Goal: Task Accomplishment & Management: Complete application form

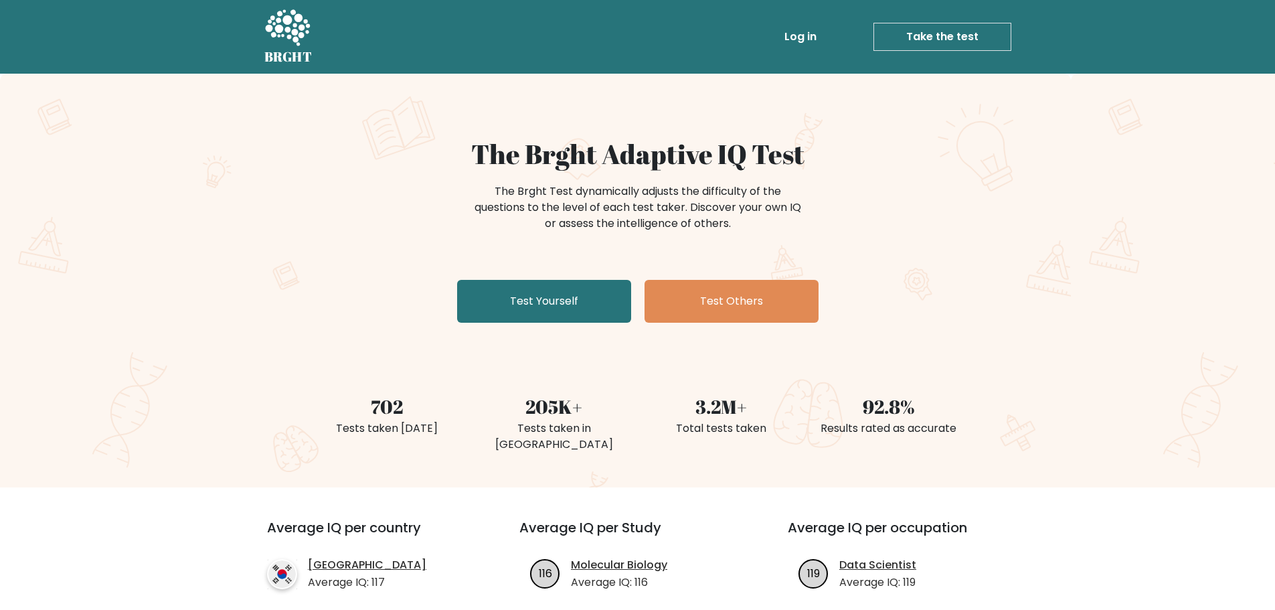
click at [959, 26] on link "Take the test" at bounding box center [943, 37] width 138 height 28
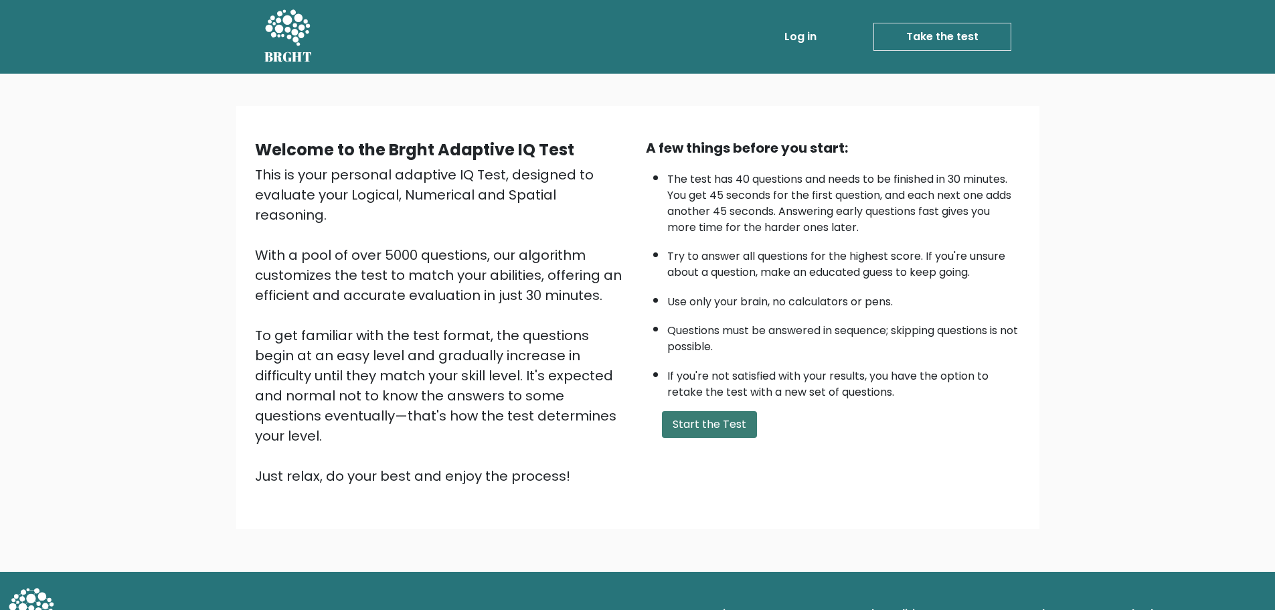
click at [708, 418] on button "Start the Test" at bounding box center [709, 424] width 95 height 27
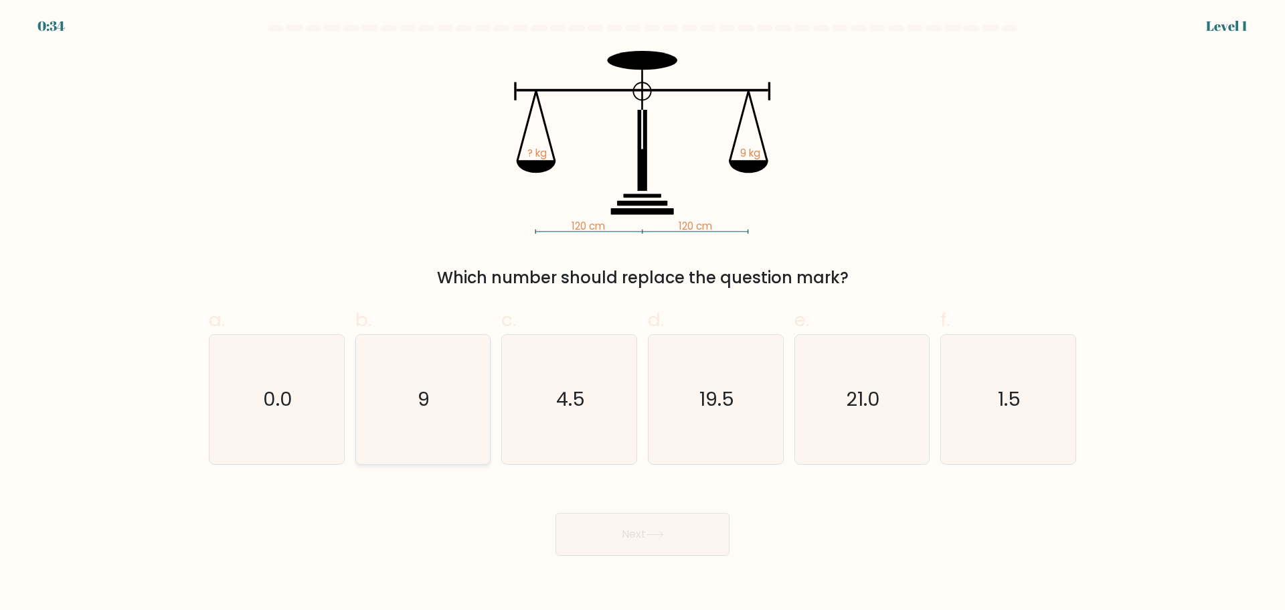
click at [462, 389] on icon "9" at bounding box center [422, 399] width 129 height 129
click at [643, 314] on input "b. 9" at bounding box center [643, 309] width 1 height 9
radio input "true"
click at [692, 533] on button "Next" at bounding box center [643, 534] width 174 height 43
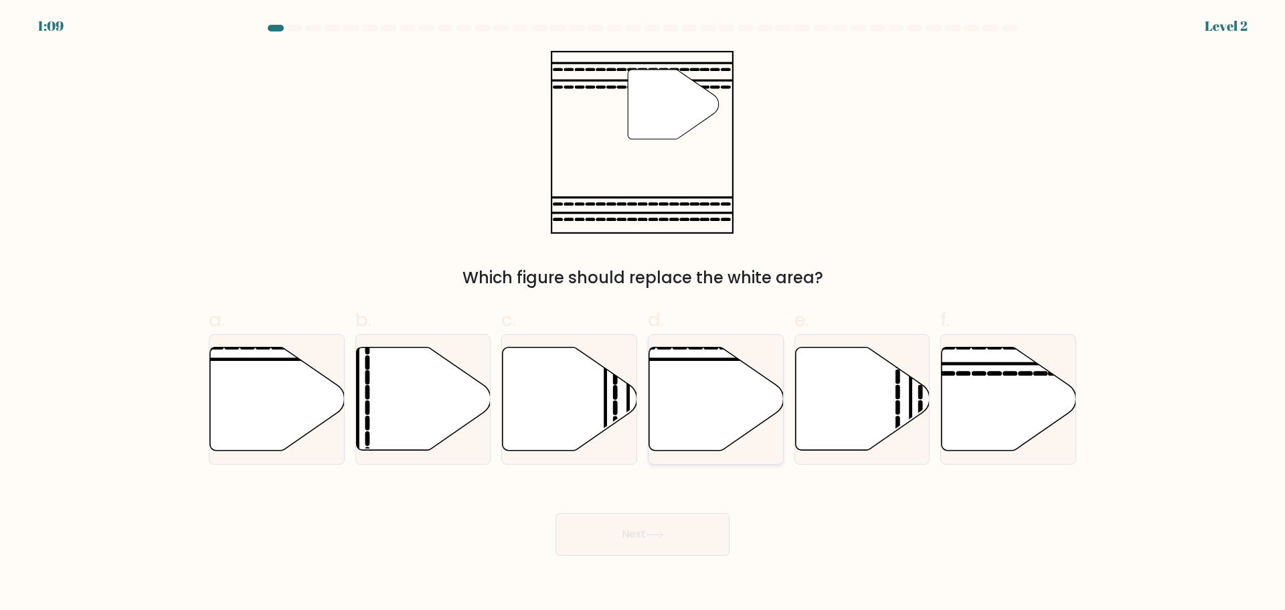
click at [689, 400] on icon at bounding box center [716, 398] width 135 height 103
click at [643, 314] on input "d." at bounding box center [643, 309] width 1 height 9
radio input "true"
click at [651, 540] on button "Next" at bounding box center [643, 534] width 174 height 43
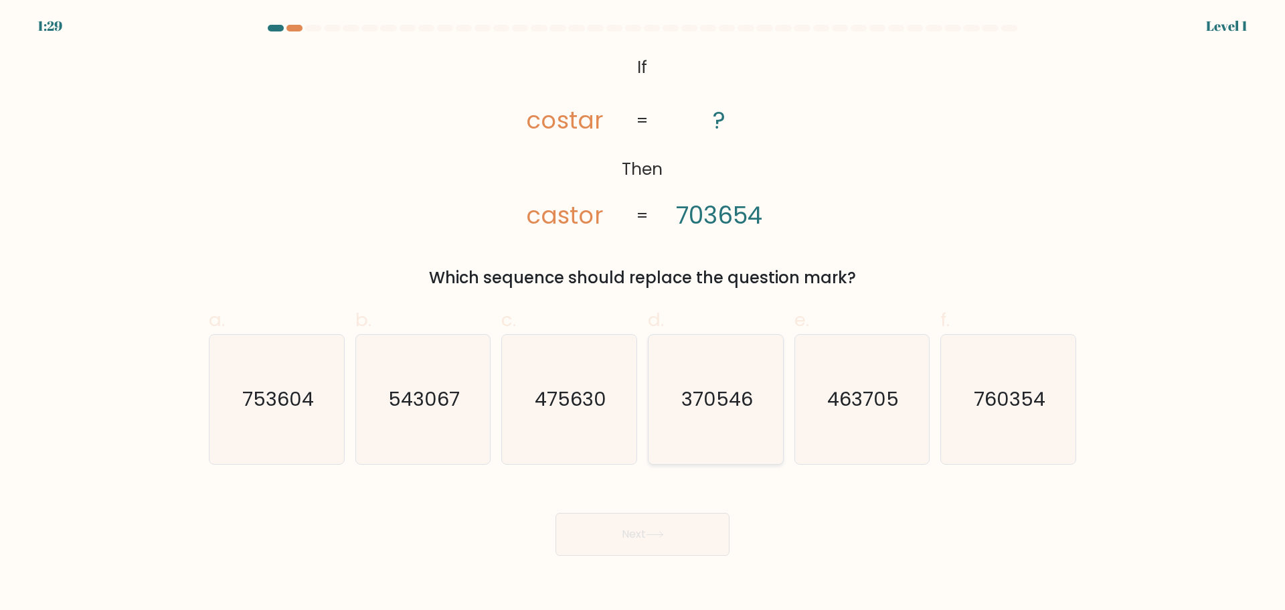
click at [692, 406] on text "370546" at bounding box center [718, 399] width 72 height 27
click at [643, 314] on input "d. 370546" at bounding box center [643, 309] width 1 height 9
radio input "true"
click at [702, 526] on button "Next" at bounding box center [643, 534] width 174 height 43
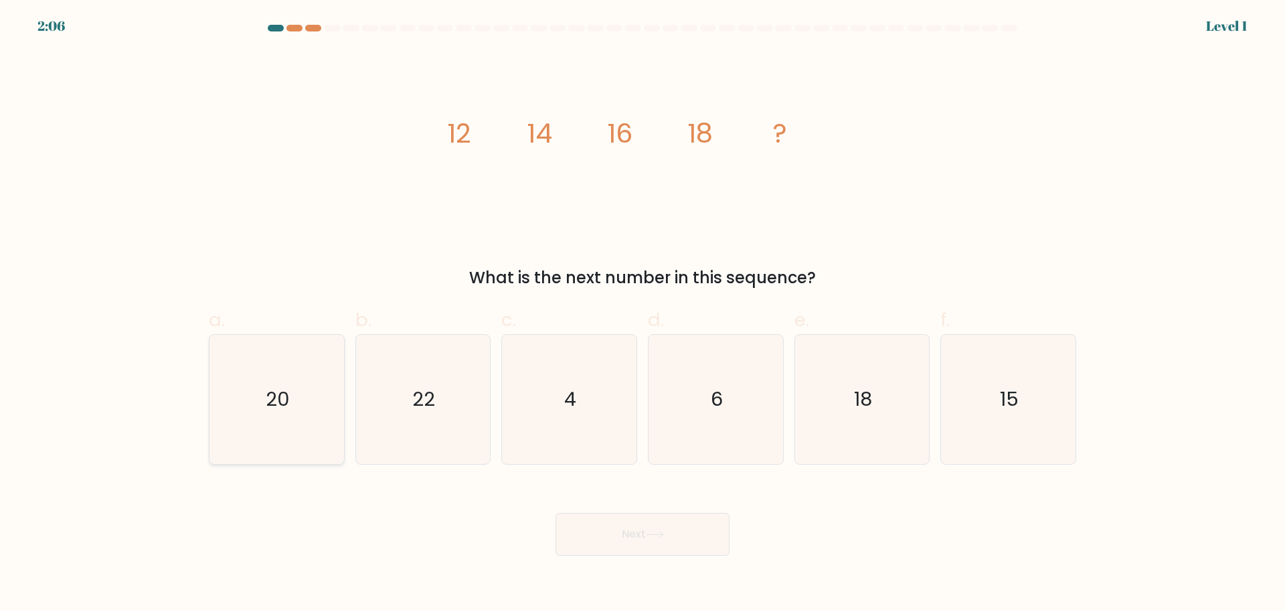
click at [325, 408] on icon "20" at bounding box center [276, 399] width 129 height 129
click at [643, 314] on input "a. 20" at bounding box center [643, 309] width 1 height 9
radio input "true"
click at [638, 526] on button "Next" at bounding box center [643, 534] width 174 height 43
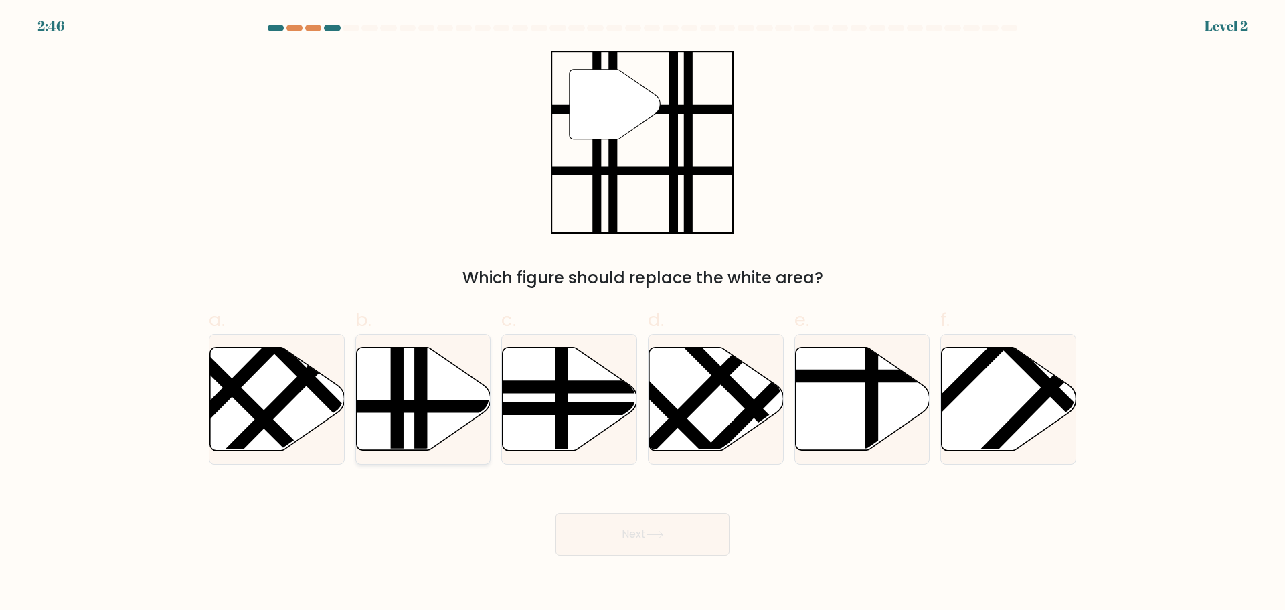
click at [452, 419] on icon at bounding box center [423, 398] width 135 height 103
click at [643, 314] on input "b." at bounding box center [643, 309] width 1 height 9
radio input "true"
click at [686, 545] on button "Next" at bounding box center [643, 534] width 174 height 43
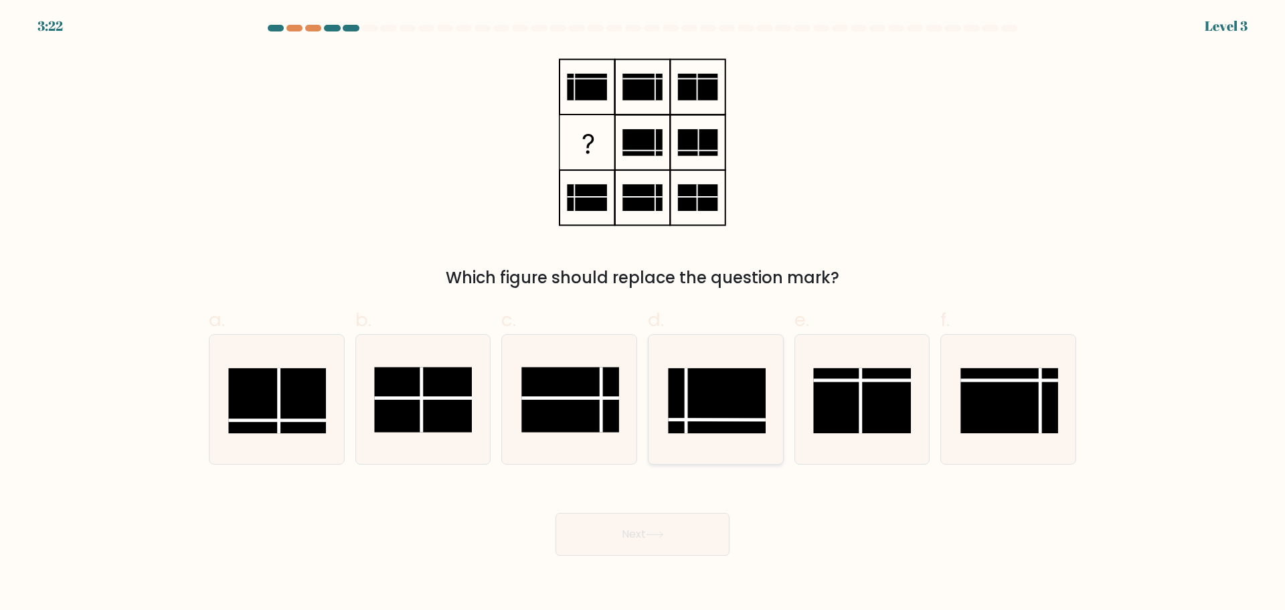
click at [707, 421] on rect at bounding box center [717, 400] width 98 height 65
click at [643, 314] on input "d." at bounding box center [643, 309] width 1 height 9
radio input "true"
click at [304, 390] on rect at bounding box center [277, 400] width 98 height 65
click at [643, 314] on input "a." at bounding box center [643, 309] width 1 height 9
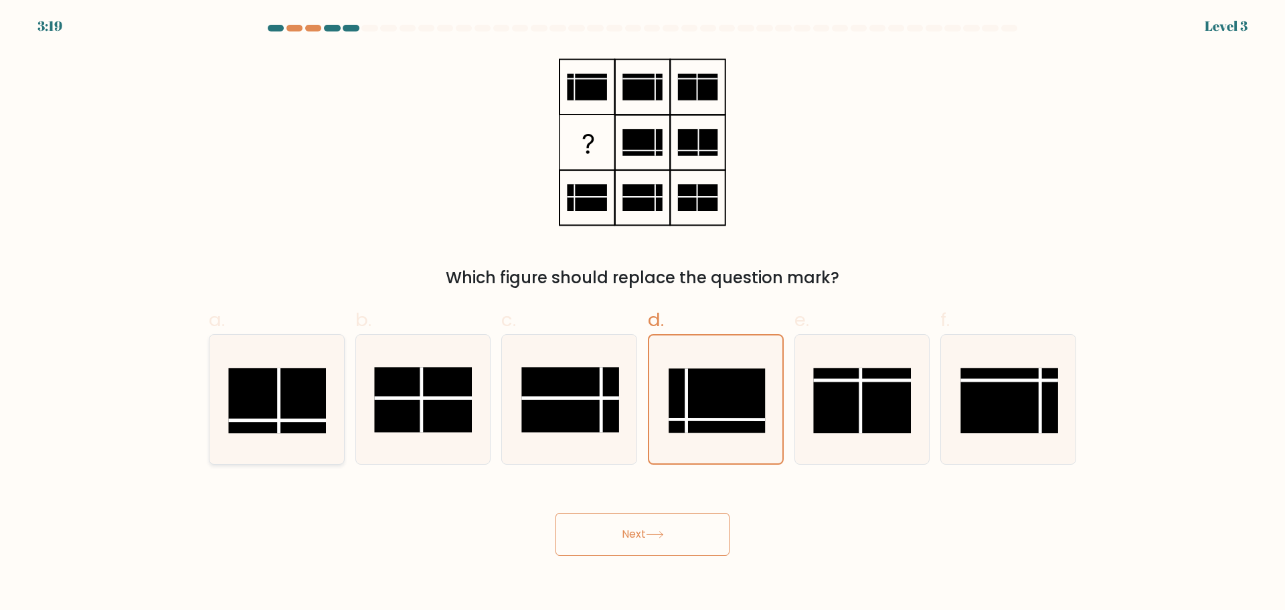
radio input "true"
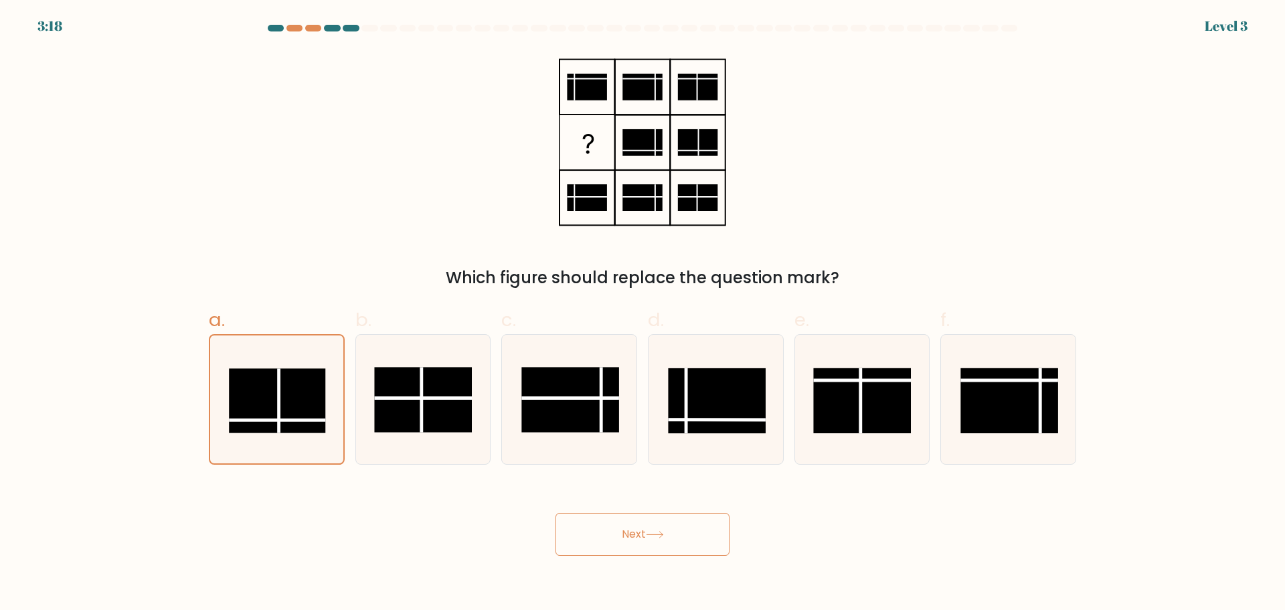
click at [708, 532] on button "Next" at bounding box center [643, 534] width 174 height 43
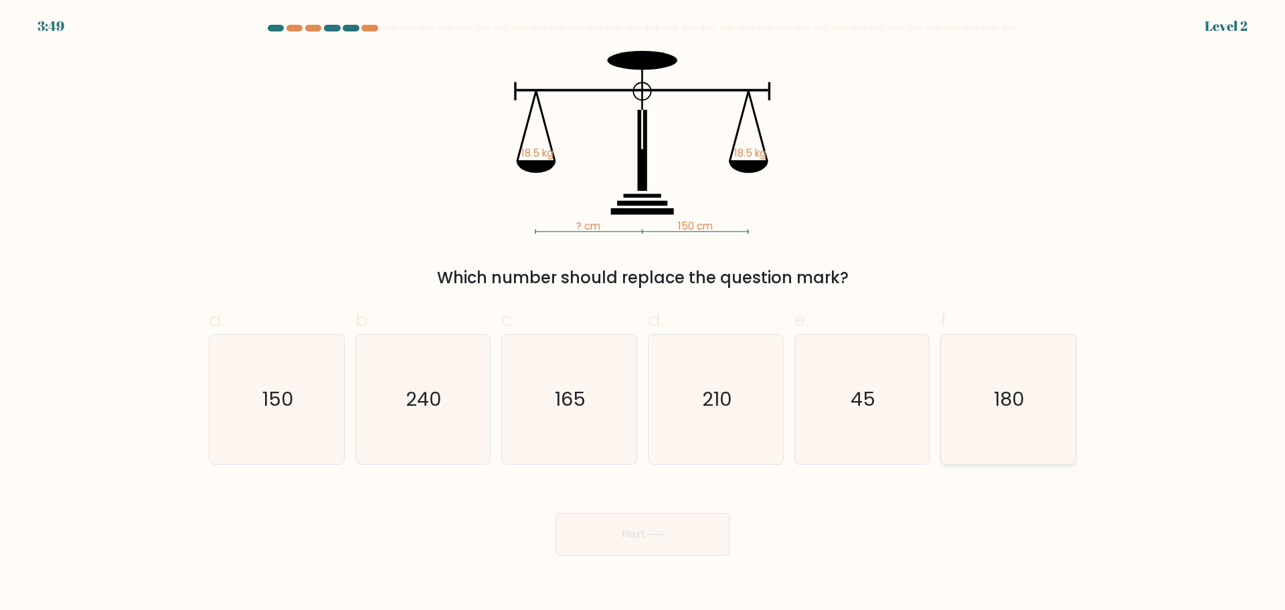
click at [1039, 416] on icon "180" at bounding box center [1008, 399] width 129 height 129
click at [643, 314] on input "f. 180" at bounding box center [643, 309] width 1 height 9
radio input "true"
click at [655, 531] on icon at bounding box center [655, 534] width 18 height 7
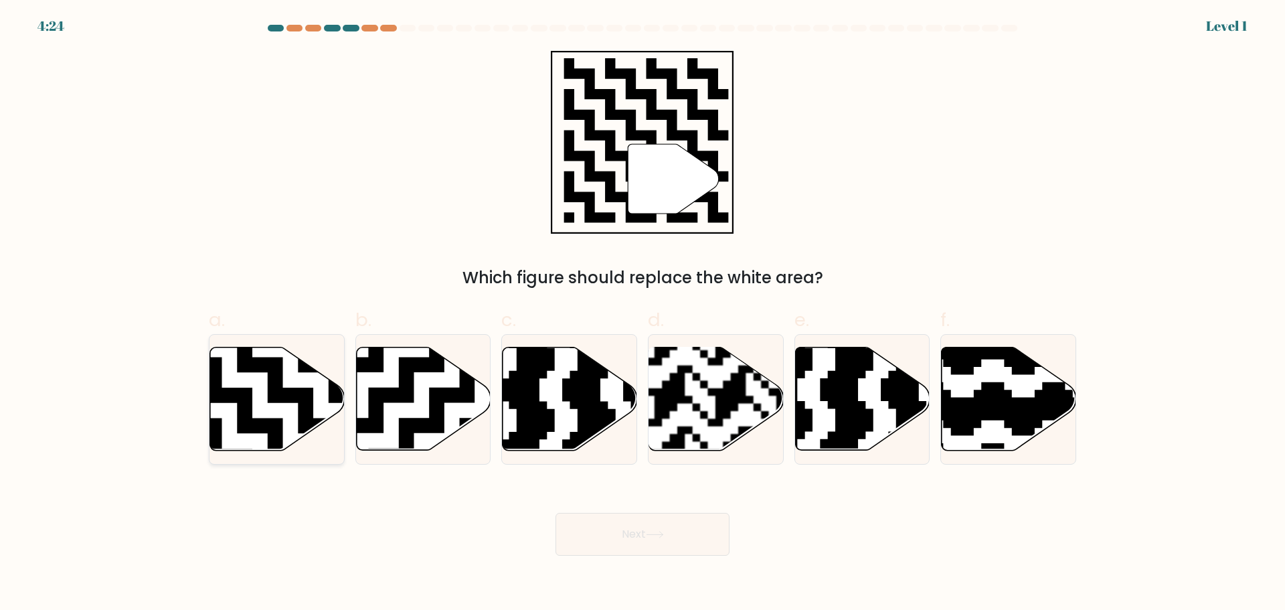
drag, startPoint x: 254, startPoint y: 397, endPoint x: 265, endPoint y: 400, distance: 11.7
click at [256, 397] on icon at bounding box center [277, 398] width 135 height 103
click at [643, 314] on input "a." at bounding box center [643, 309] width 1 height 9
radio input "true"
click at [691, 548] on button "Next" at bounding box center [643, 534] width 174 height 43
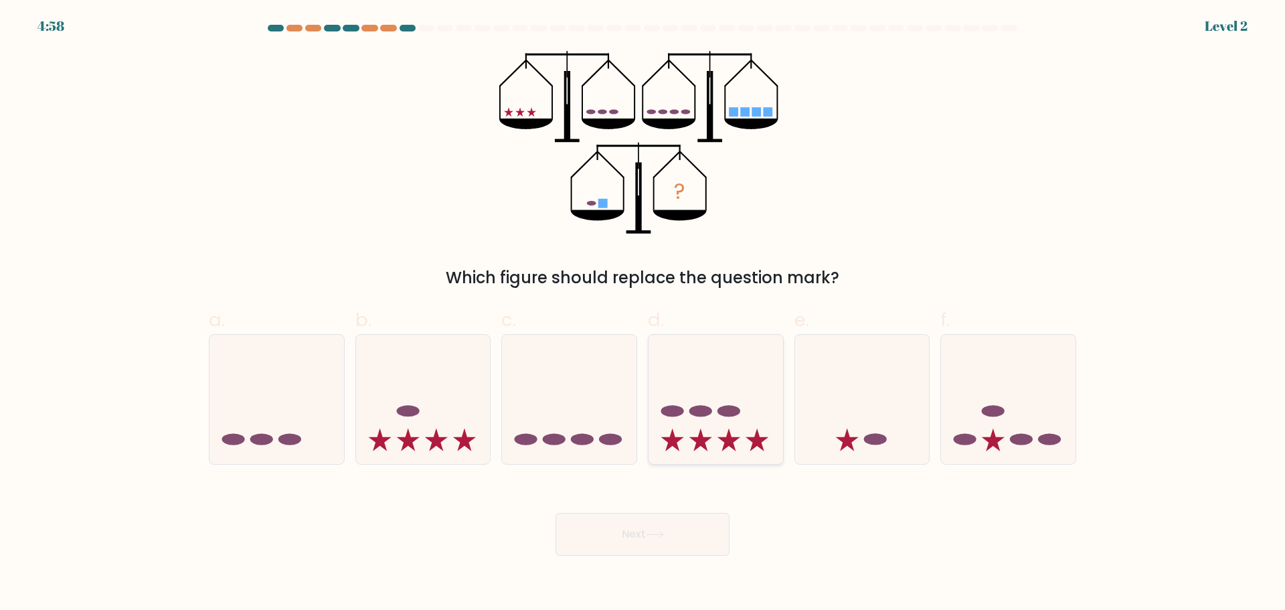
click at [718, 436] on icon at bounding box center [716, 398] width 135 height 111
click at [643, 314] on input "d." at bounding box center [643, 309] width 1 height 9
radio input "true"
click at [885, 428] on icon at bounding box center [862, 398] width 135 height 111
click at [643, 314] on input "e." at bounding box center [643, 309] width 1 height 9
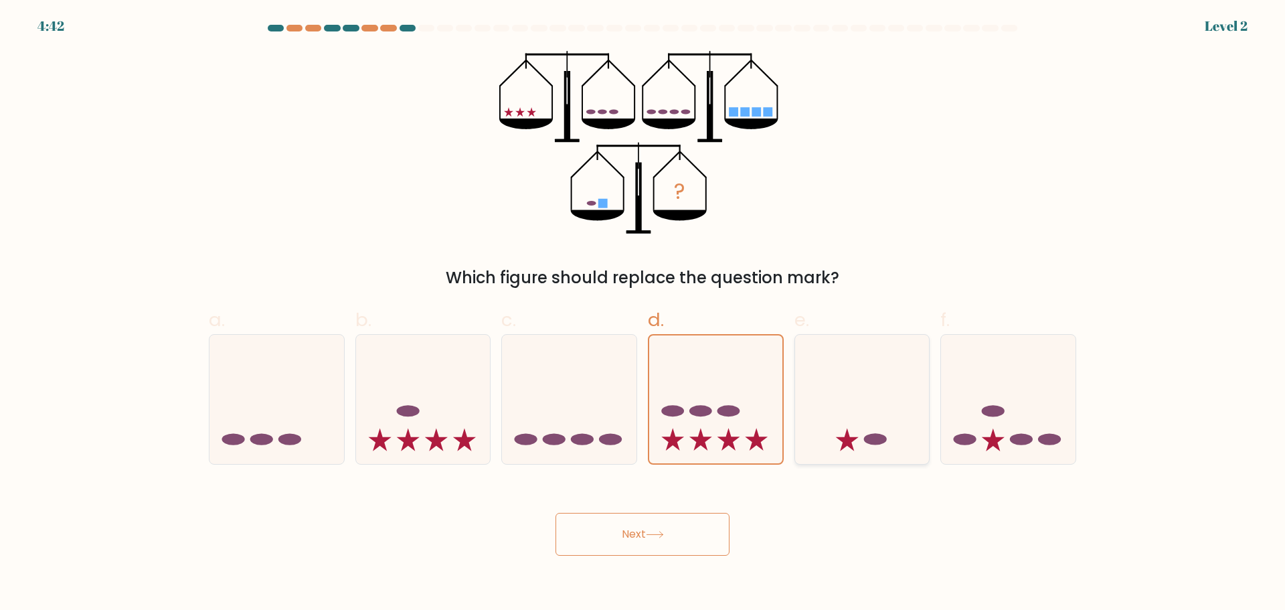
radio input "true"
click at [682, 524] on button "Next" at bounding box center [643, 534] width 174 height 43
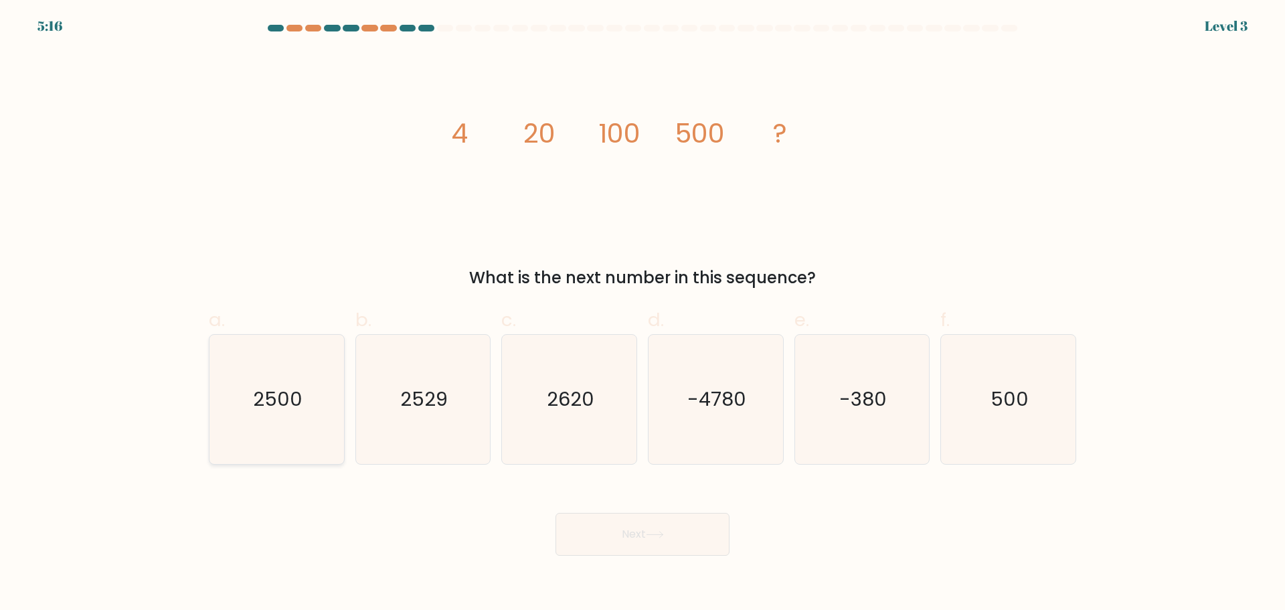
click at [273, 398] on text "2500" at bounding box center [278, 399] width 50 height 27
click at [643, 314] on input "a. 2500" at bounding box center [643, 309] width 1 height 9
radio input "true"
click at [618, 530] on button "Next" at bounding box center [643, 534] width 174 height 43
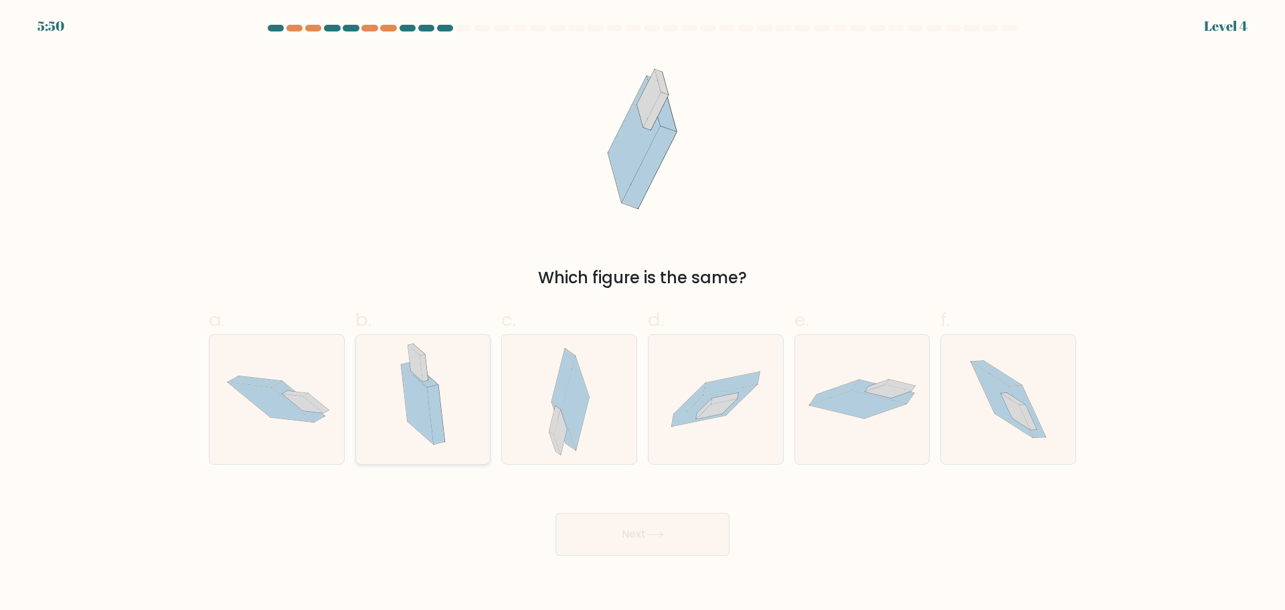
click at [409, 406] on icon at bounding box center [418, 404] width 32 height 79
click at [643, 314] on input "b." at bounding box center [643, 309] width 1 height 9
radio input "true"
click at [597, 527] on button "Next" at bounding box center [643, 534] width 174 height 43
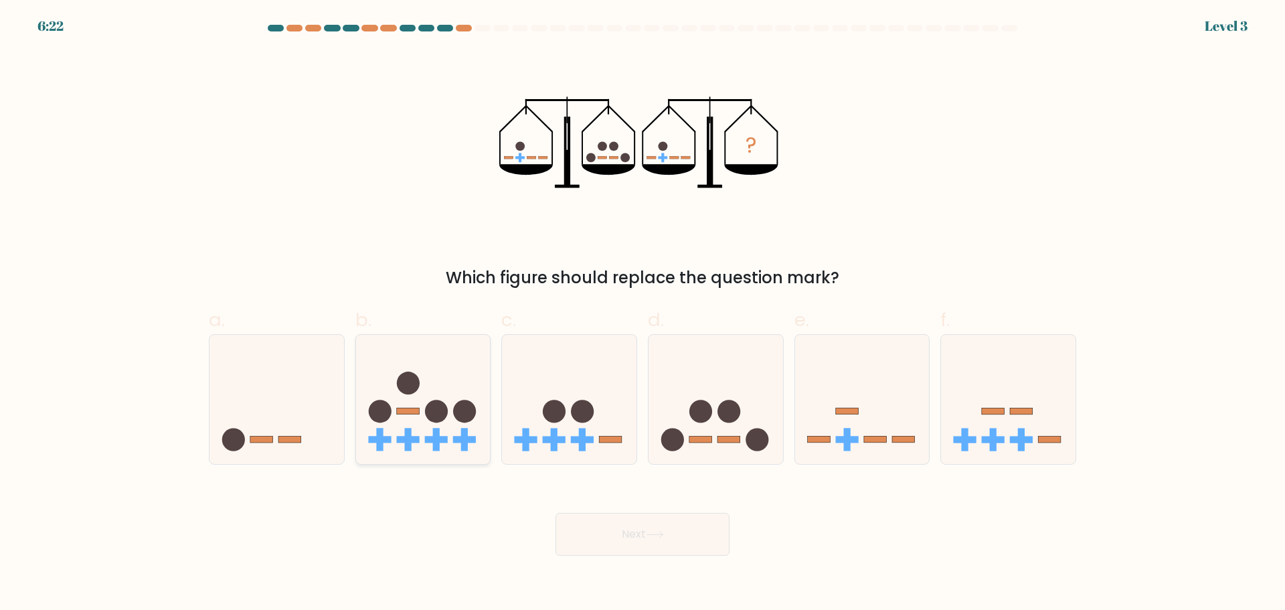
click at [447, 442] on rect at bounding box center [436, 440] width 23 height 7
click at [643, 314] on input "b." at bounding box center [643, 309] width 1 height 9
radio input "true"
click at [625, 530] on button "Next" at bounding box center [643, 534] width 174 height 43
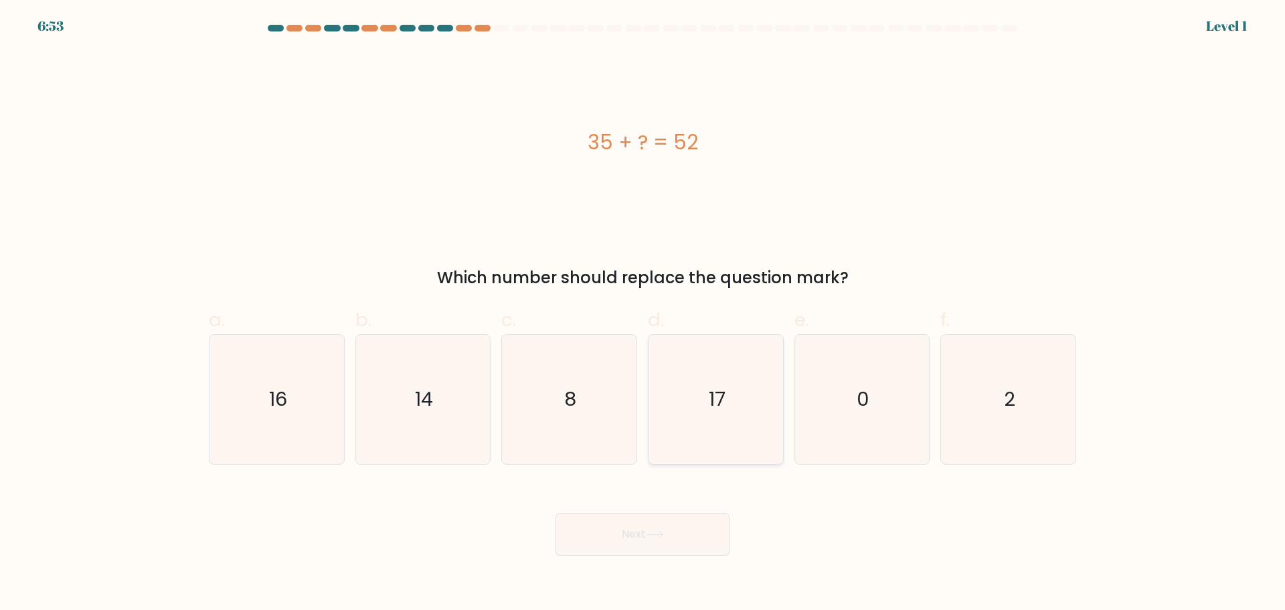
click at [698, 378] on icon "17" at bounding box center [715, 399] width 129 height 129
click at [643, 314] on input "d. 17" at bounding box center [643, 309] width 1 height 9
radio input "true"
click at [657, 517] on button "Next" at bounding box center [643, 534] width 174 height 43
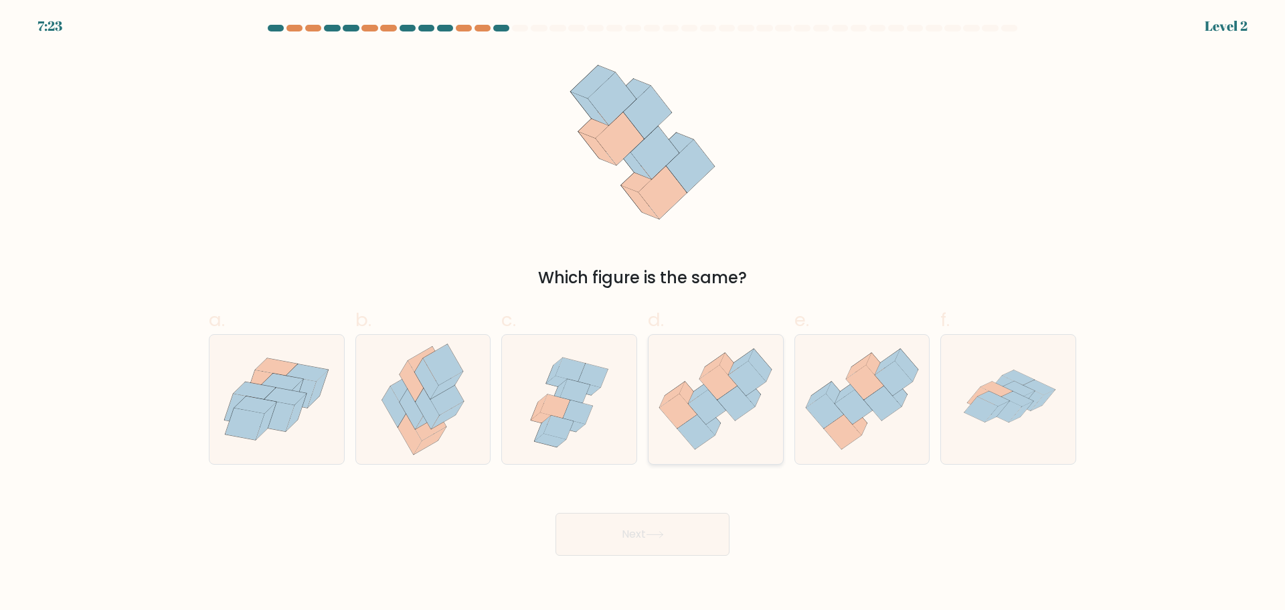
click at [736, 403] on icon at bounding box center [736, 403] width 37 height 35
click at [643, 314] on input "d." at bounding box center [643, 309] width 1 height 9
radio input "true"
click at [641, 522] on button "Next" at bounding box center [643, 534] width 174 height 43
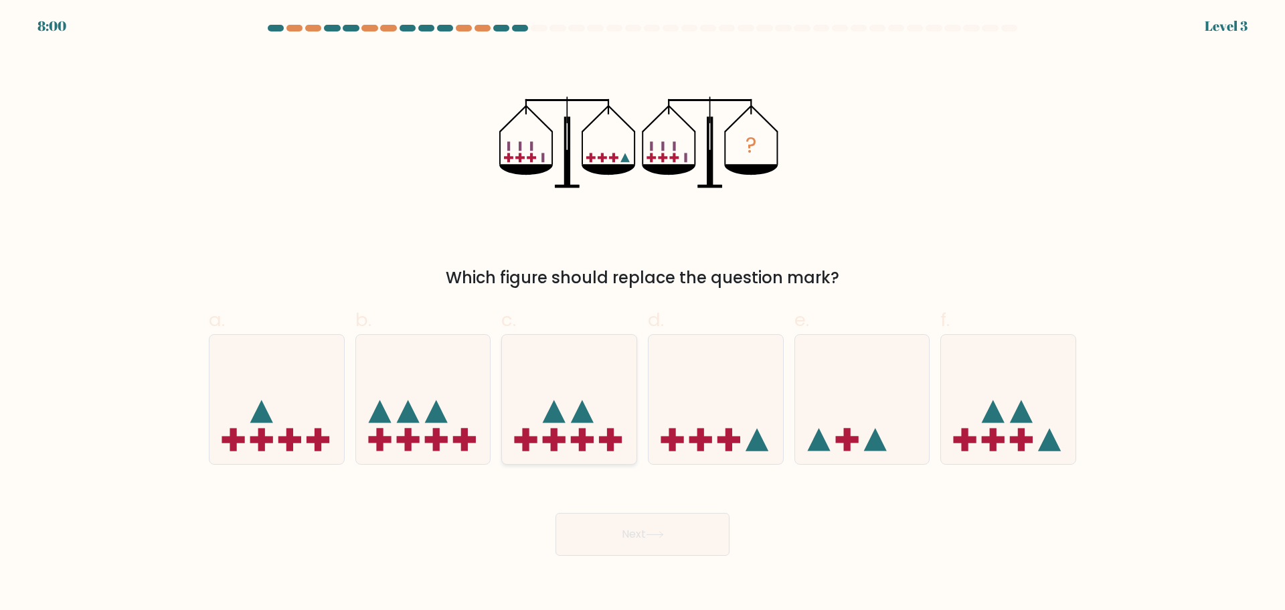
click at [531, 407] on icon at bounding box center [569, 398] width 135 height 111
click at [643, 314] on input "c." at bounding box center [643, 309] width 1 height 9
radio input "true"
click at [667, 554] on button "Next" at bounding box center [643, 534] width 174 height 43
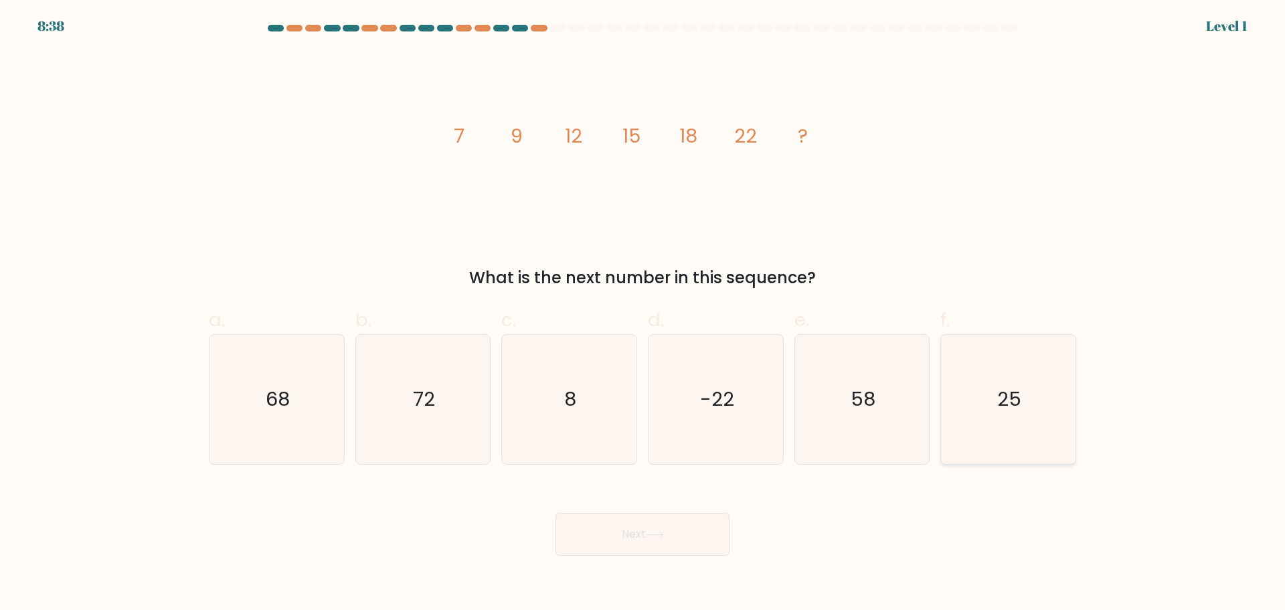
click at [1026, 395] on icon "25" at bounding box center [1008, 399] width 129 height 129
click at [643, 314] on input "f. 25" at bounding box center [643, 309] width 1 height 9
radio input "true"
click at [576, 520] on button "Next" at bounding box center [643, 534] width 174 height 43
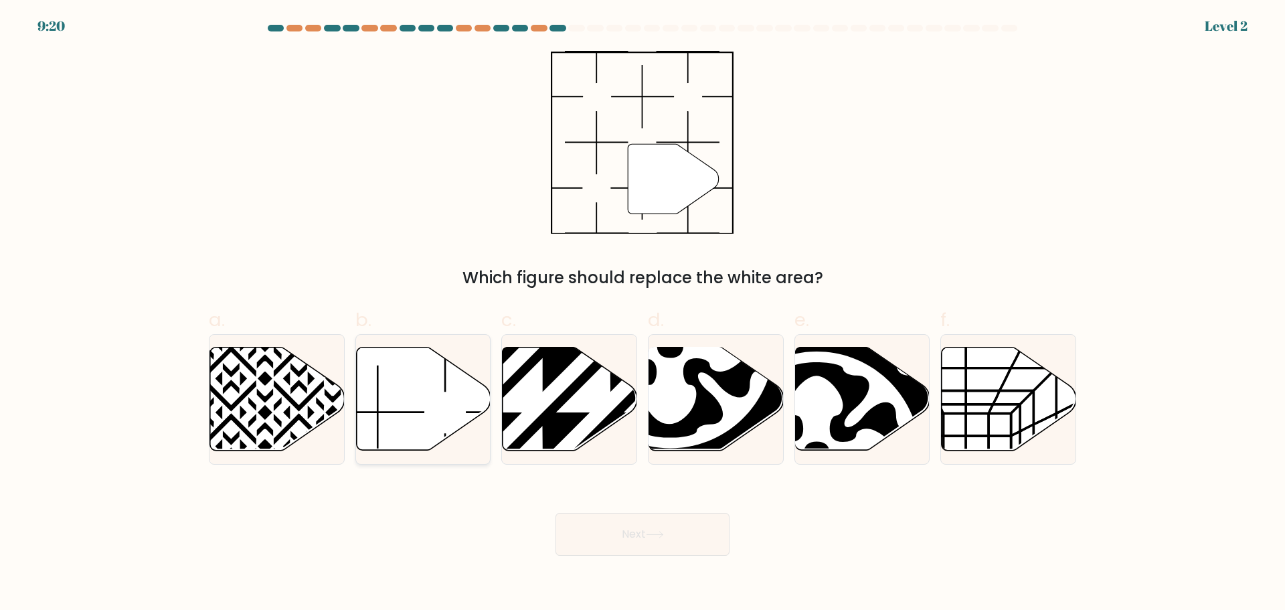
click at [427, 422] on icon at bounding box center [423, 398] width 135 height 103
click at [643, 314] on input "b." at bounding box center [643, 309] width 1 height 9
radio input "true"
click at [730, 563] on body "9:18 Level 2" at bounding box center [642, 305] width 1285 height 610
click at [692, 558] on body "9:18 Level 2" at bounding box center [642, 305] width 1285 height 610
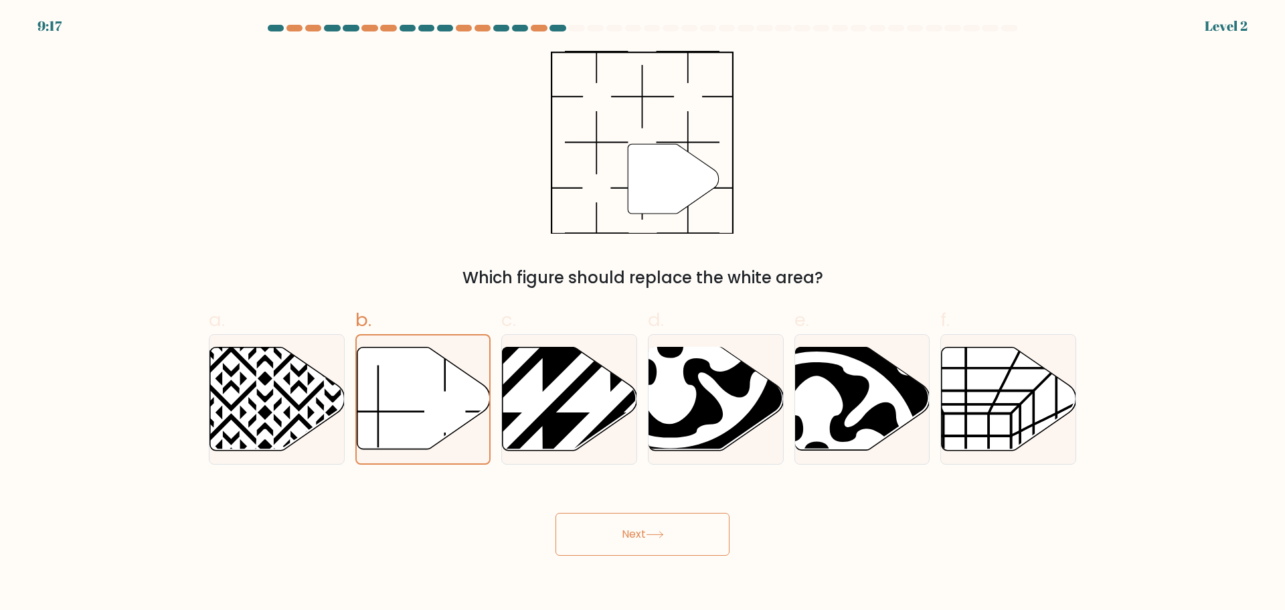
click at [684, 539] on button "Next" at bounding box center [643, 534] width 174 height 43
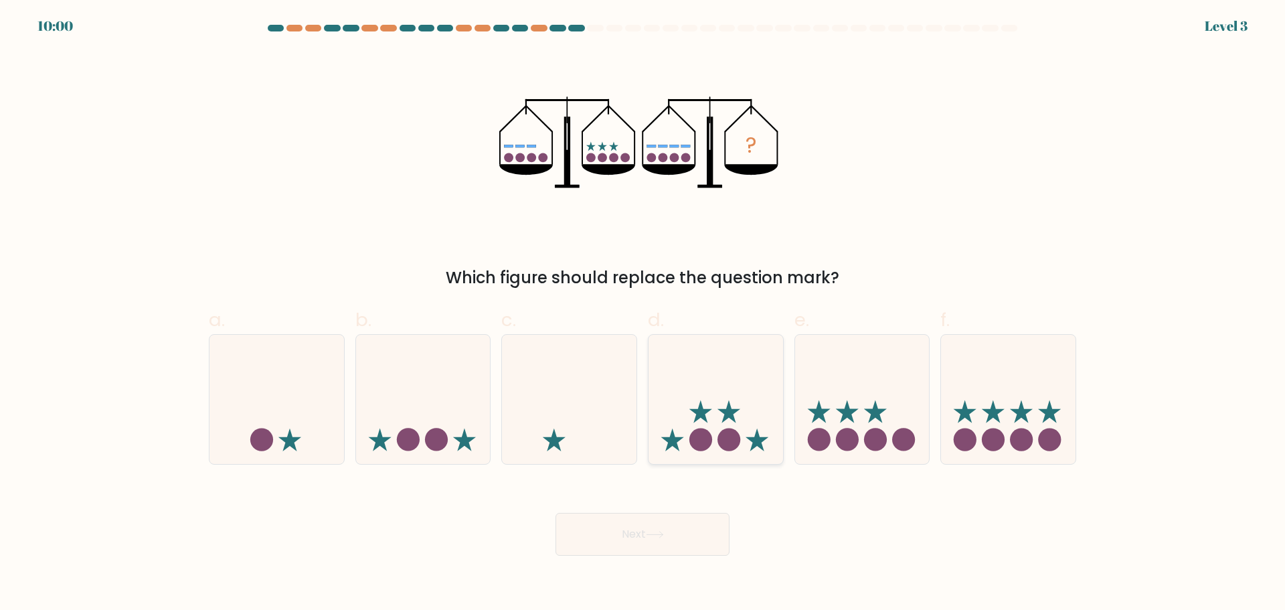
click at [734, 425] on icon at bounding box center [716, 398] width 135 height 111
click at [643, 314] on input "d." at bounding box center [643, 309] width 1 height 9
radio input "true"
click at [678, 530] on button "Next" at bounding box center [643, 534] width 174 height 43
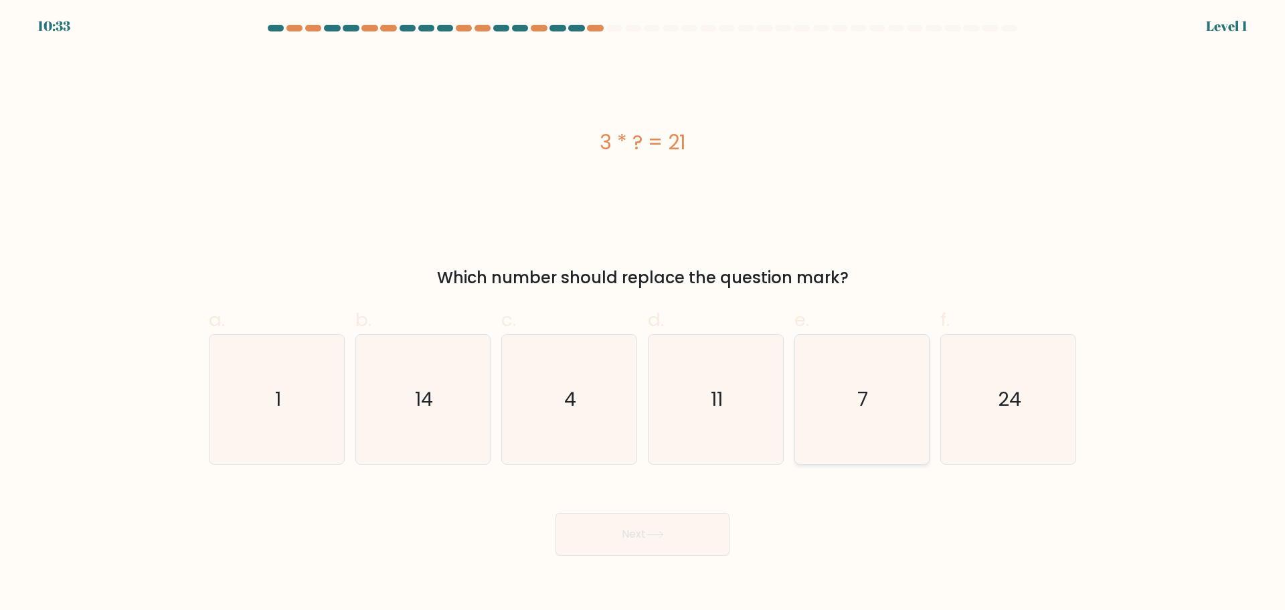
click at [906, 396] on icon "7" at bounding box center [861, 399] width 129 height 129
click at [643, 314] on input "e. 7" at bounding box center [643, 309] width 1 height 9
radio input "true"
click at [669, 539] on button "Next" at bounding box center [643, 534] width 174 height 43
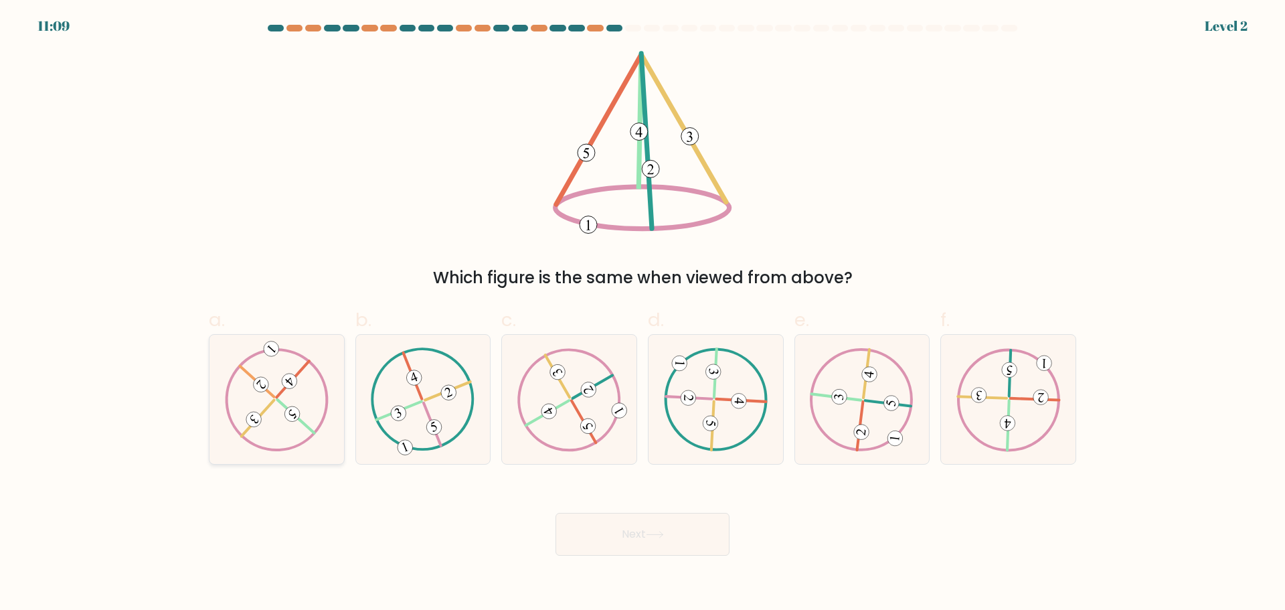
click at [274, 430] on icon at bounding box center [276, 398] width 104 height 103
click at [643, 314] on input "a." at bounding box center [643, 309] width 1 height 9
radio input "true"
click at [626, 554] on button "Next" at bounding box center [643, 534] width 174 height 43
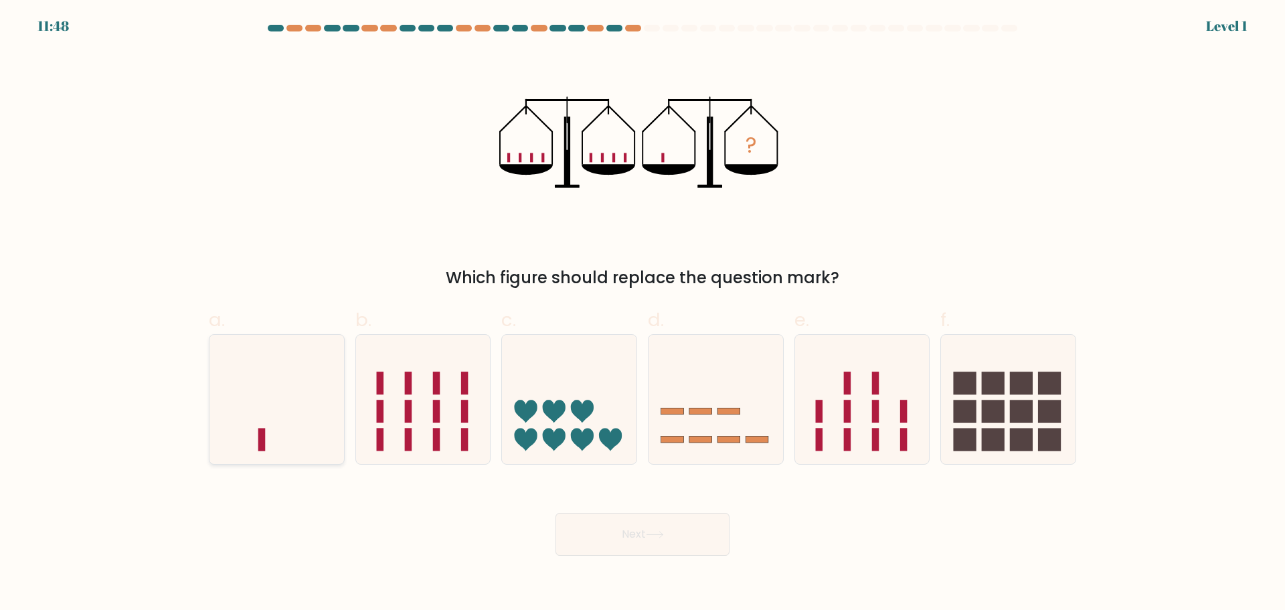
click at [313, 422] on icon at bounding box center [277, 398] width 135 height 111
click at [643, 314] on input "a." at bounding box center [643, 309] width 1 height 9
radio input "true"
click at [670, 527] on button "Next" at bounding box center [643, 534] width 174 height 43
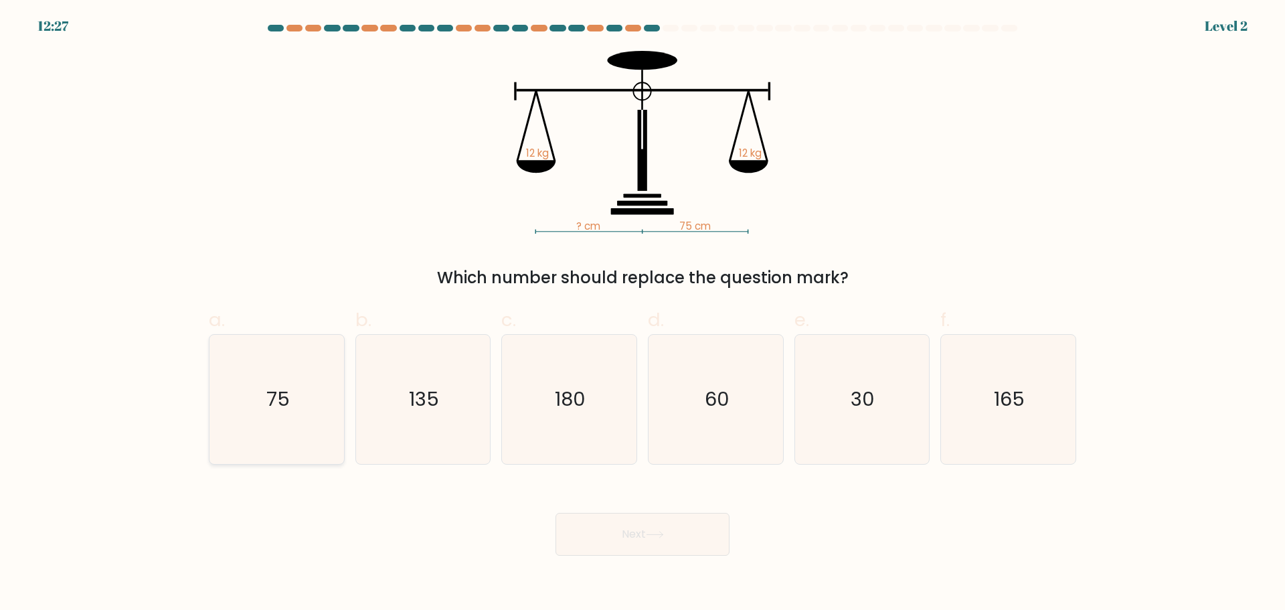
click at [317, 404] on icon "75" at bounding box center [276, 399] width 129 height 129
click at [643, 314] on input "a. 75" at bounding box center [643, 309] width 1 height 9
radio input "true"
click at [582, 553] on button "Next" at bounding box center [643, 534] width 174 height 43
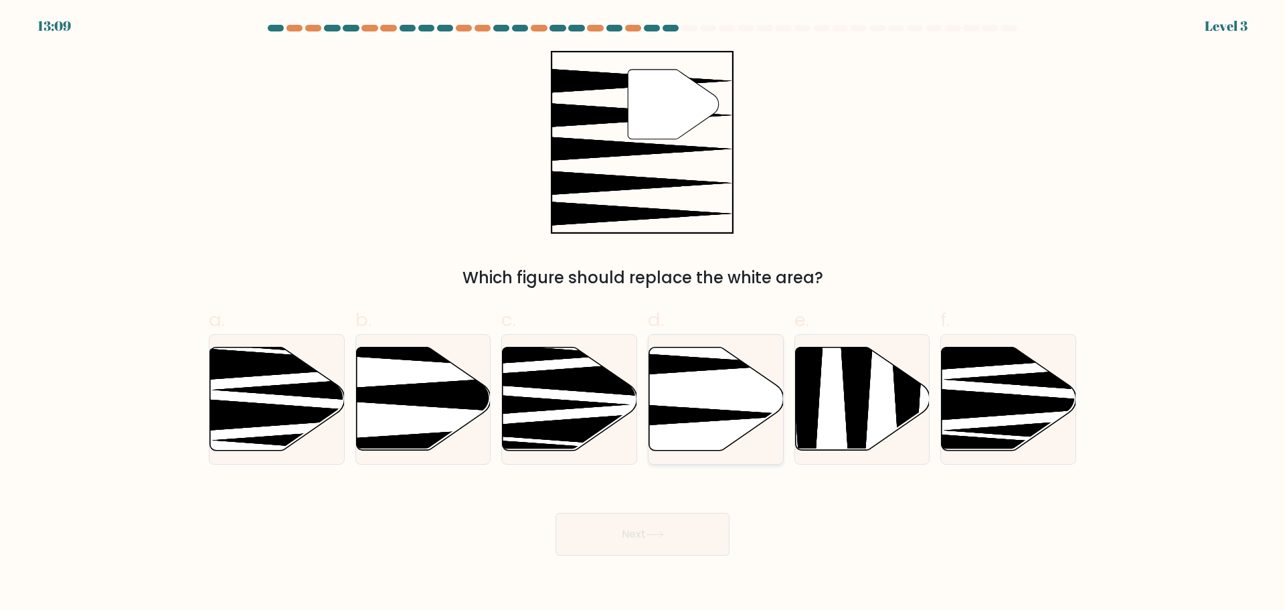
click at [740, 419] on icon at bounding box center [716, 398] width 135 height 103
click at [643, 314] on input "d." at bounding box center [643, 309] width 1 height 9
radio input "true"
click at [722, 533] on button "Next" at bounding box center [643, 534] width 174 height 43
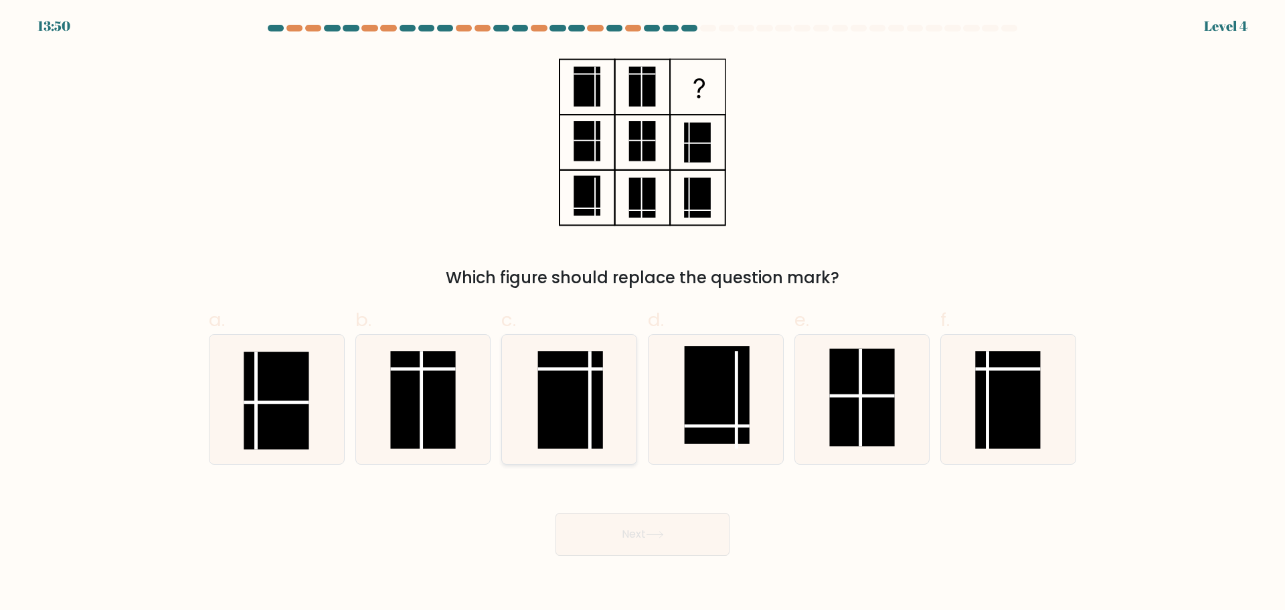
click at [544, 387] on rect at bounding box center [570, 400] width 65 height 98
click at [643, 314] on input "c." at bounding box center [643, 309] width 1 height 9
radio input "true"
click at [623, 574] on body "13:49 Level 4" at bounding box center [642, 305] width 1285 height 610
click at [635, 544] on button "Next" at bounding box center [643, 534] width 174 height 43
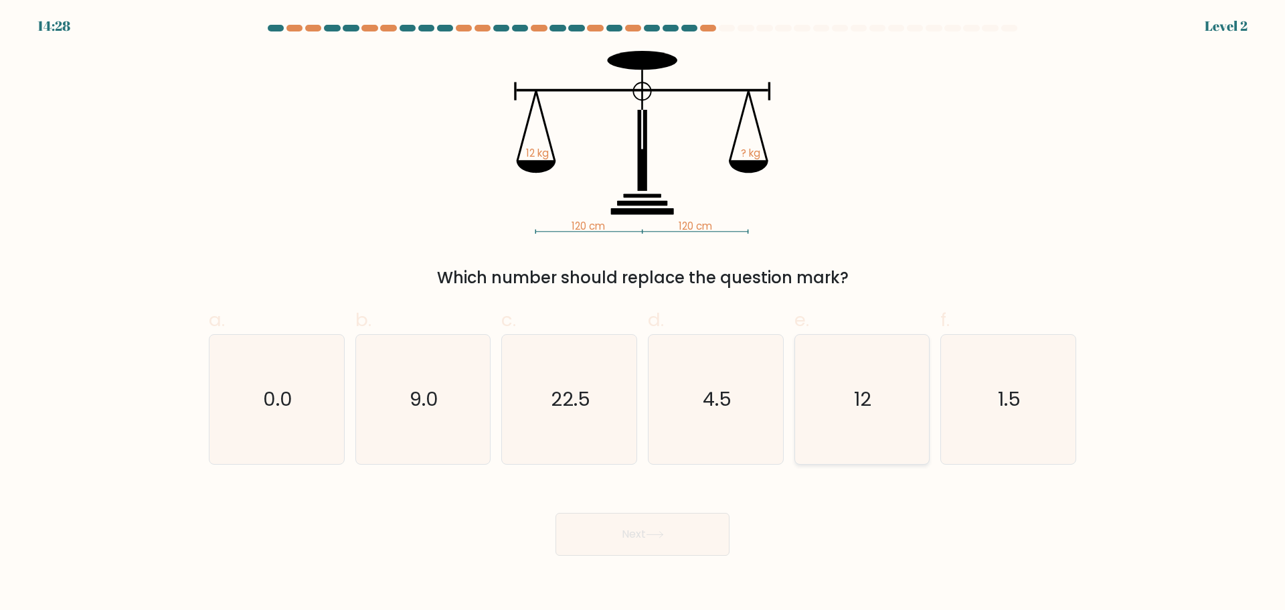
click at [837, 390] on icon "12" at bounding box center [861, 399] width 129 height 129
click at [643, 314] on input "e. 12" at bounding box center [643, 309] width 1 height 9
radio input "true"
click at [651, 547] on button "Next" at bounding box center [643, 534] width 174 height 43
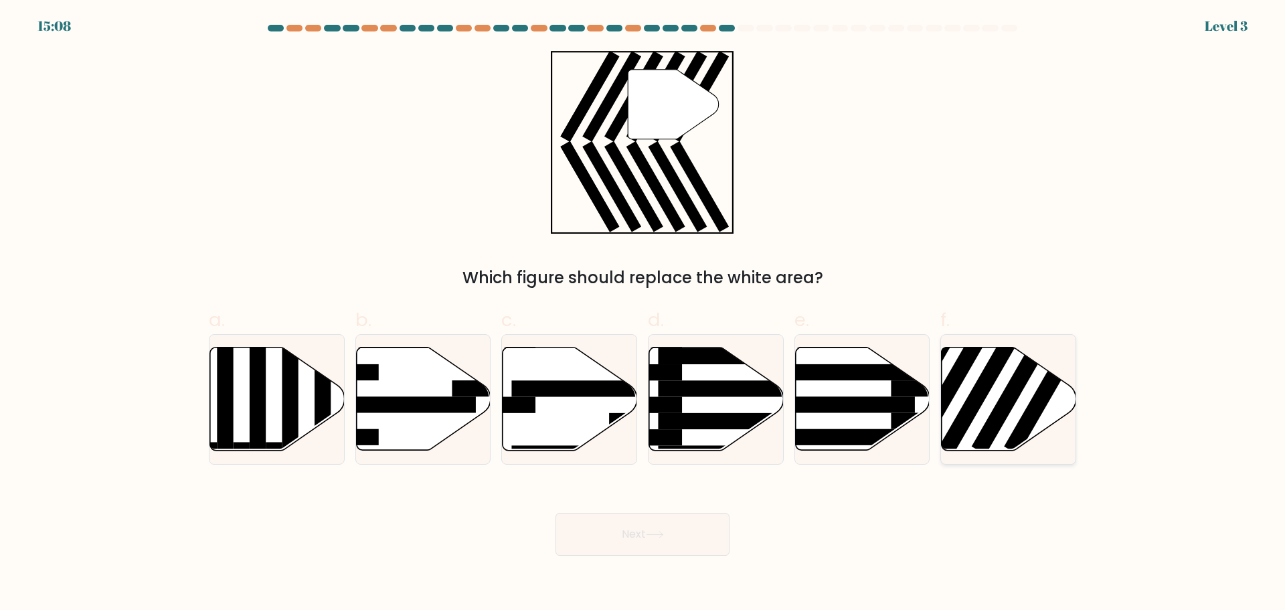
drag, startPoint x: 1013, startPoint y: 408, endPoint x: 1003, endPoint y: 415, distance: 12.1
click at [1010, 411] on icon at bounding box center [1008, 399] width 135 height 105
click at [643, 314] on input "f." at bounding box center [643, 309] width 1 height 9
radio input "true"
click at [584, 534] on button "Next" at bounding box center [643, 534] width 174 height 43
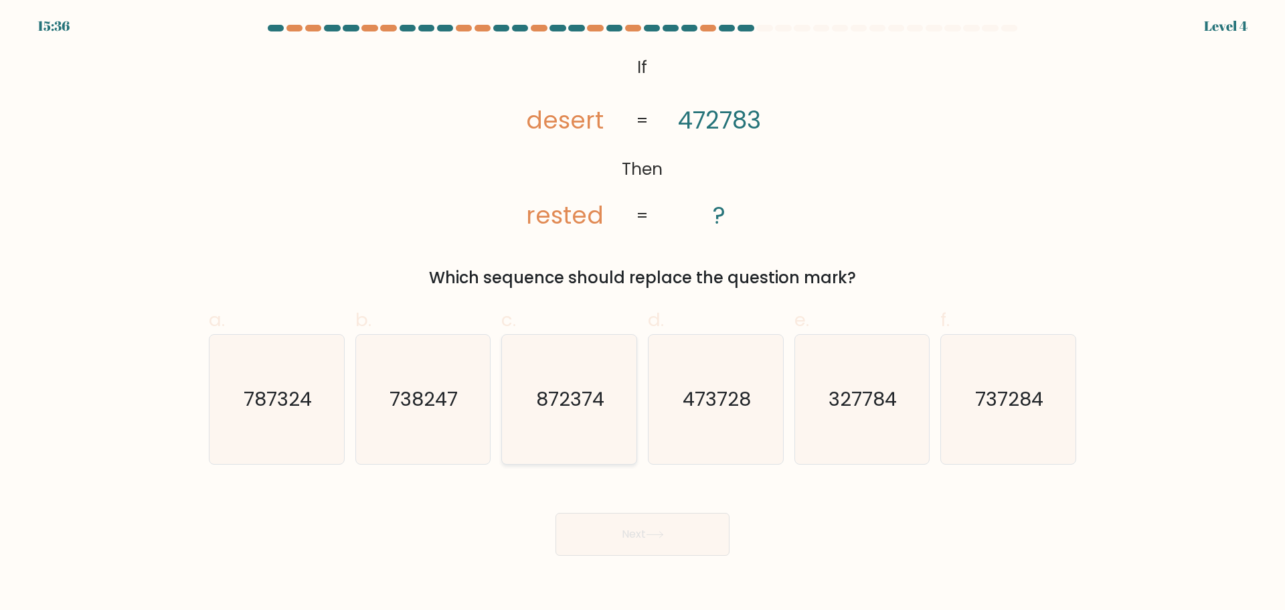
click at [612, 420] on icon "872374" at bounding box center [569, 399] width 129 height 129
click at [643, 314] on input "c. 872374" at bounding box center [643, 309] width 1 height 9
radio input "true"
click at [626, 523] on button "Next" at bounding box center [643, 534] width 174 height 43
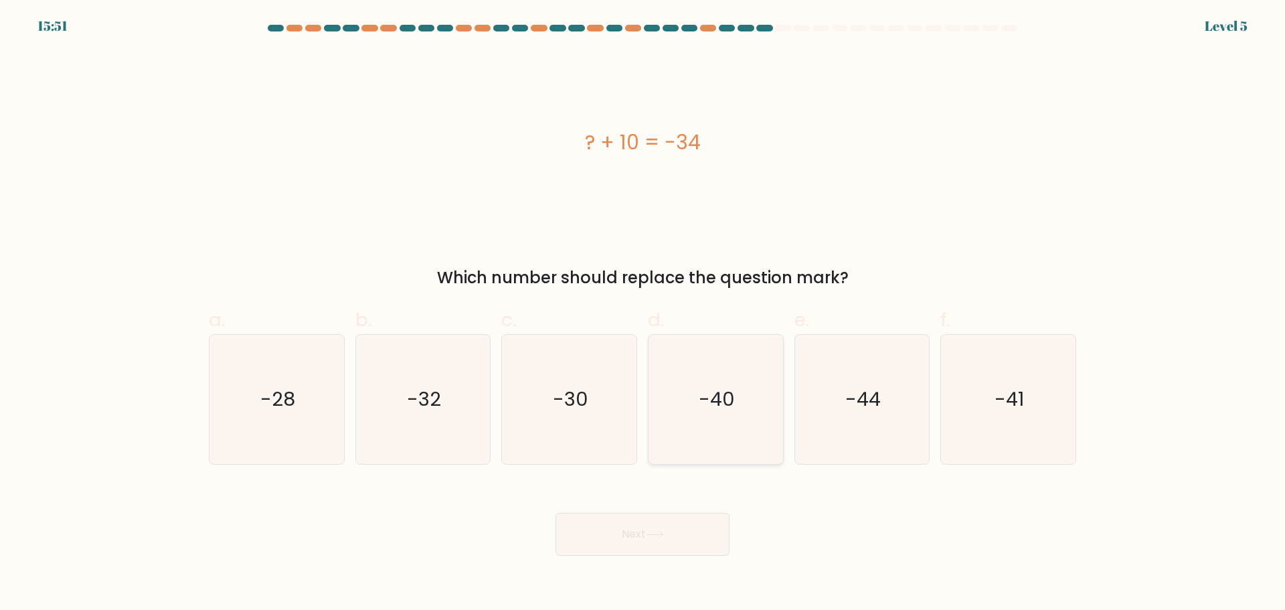
click at [738, 417] on icon "-40" at bounding box center [715, 399] width 129 height 129
click at [643, 314] on input "d. -40" at bounding box center [643, 309] width 1 height 9
radio input "true"
click at [849, 424] on icon "-44" at bounding box center [861, 399] width 129 height 129
click at [643, 314] on input "e. -44" at bounding box center [643, 309] width 1 height 9
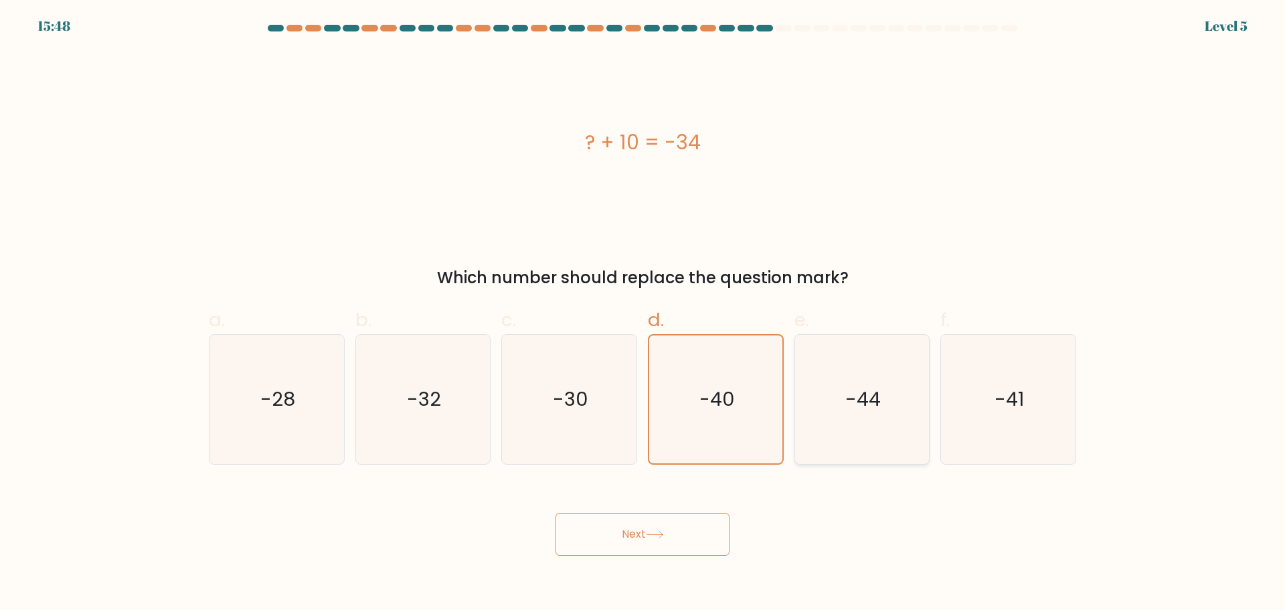
radio input "true"
click at [663, 552] on button "Next" at bounding box center [643, 534] width 174 height 43
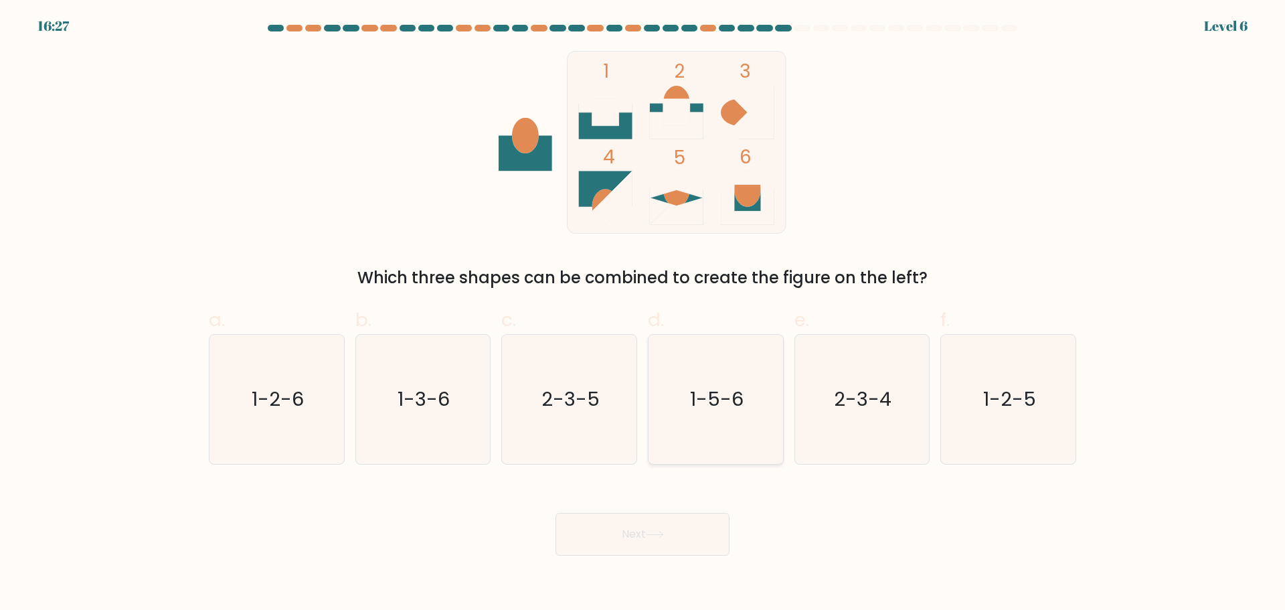
click at [666, 419] on icon "1-5-6" at bounding box center [715, 399] width 129 height 129
click at [643, 314] on input "d. 1-5-6" at bounding box center [643, 309] width 1 height 9
radio input "true"
drag, startPoint x: 623, startPoint y: 540, endPoint x: 625, endPoint y: 532, distance: 8.9
click at [625, 532] on button "Next" at bounding box center [643, 534] width 174 height 43
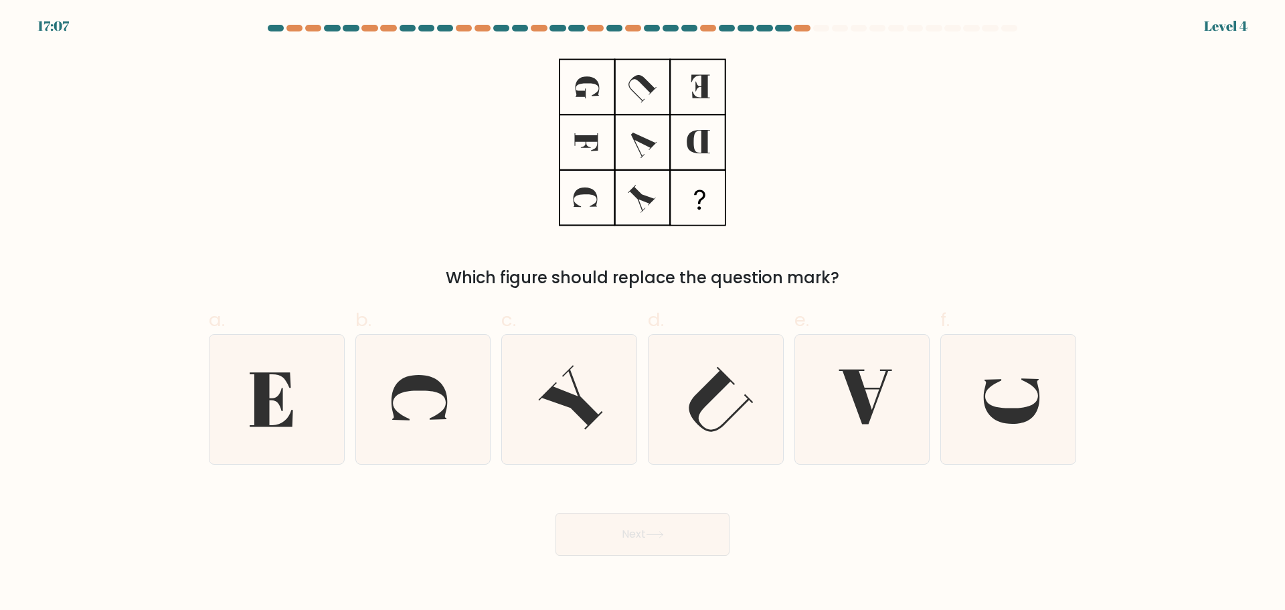
click at [625, 530] on button "Next" at bounding box center [643, 534] width 174 height 43
click at [844, 396] on icon at bounding box center [861, 399] width 129 height 129
click at [643, 314] on input "e." at bounding box center [643, 309] width 1 height 9
radio input "true"
click at [696, 540] on button "Next" at bounding box center [643, 534] width 174 height 43
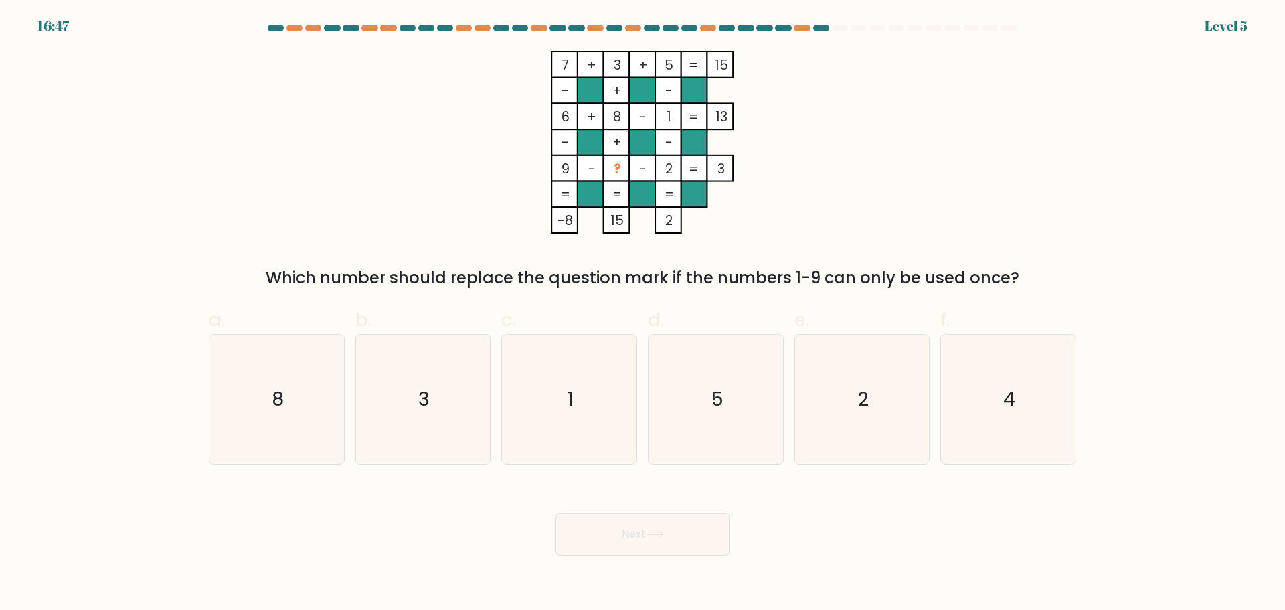
click at [941, 313] on span "f." at bounding box center [945, 320] width 9 height 26
click at [643, 313] on input "f. 4" at bounding box center [643, 309] width 1 height 9
radio input "true"
click at [631, 544] on button "Next" at bounding box center [643, 534] width 174 height 43
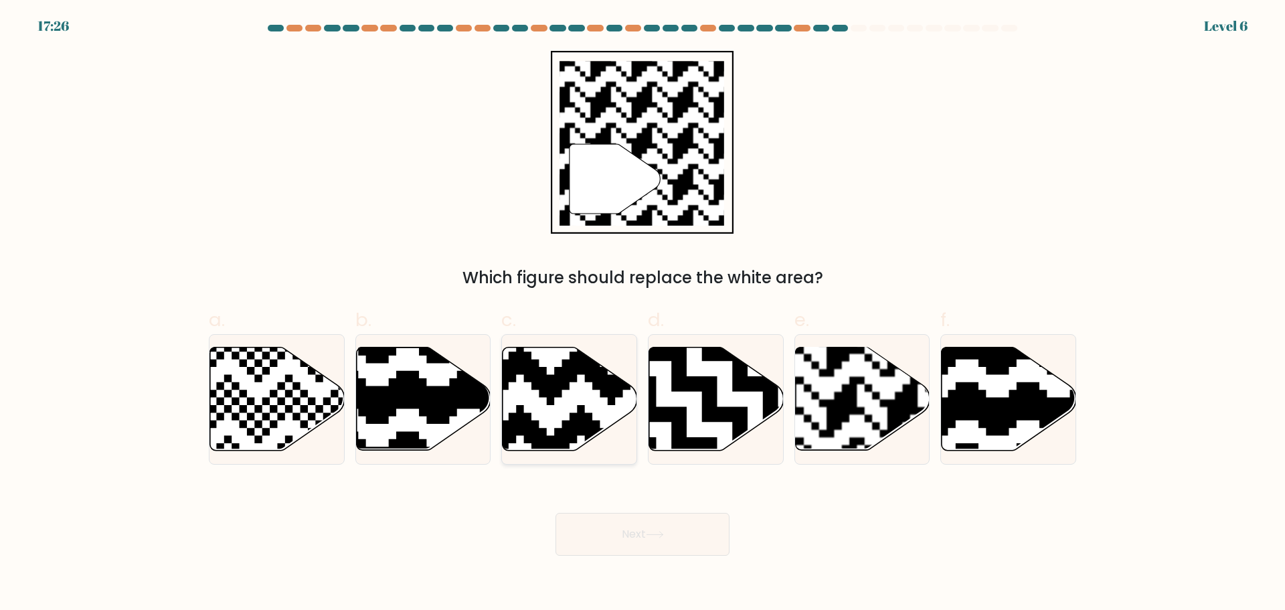
click at [521, 422] on icon at bounding box center [608, 344] width 244 height 244
click at [643, 314] on input "c." at bounding box center [643, 309] width 1 height 9
radio input "true"
click at [828, 408] on rect at bounding box center [903, 346] width 244 height 244
click at [643, 314] on input "e." at bounding box center [643, 309] width 1 height 9
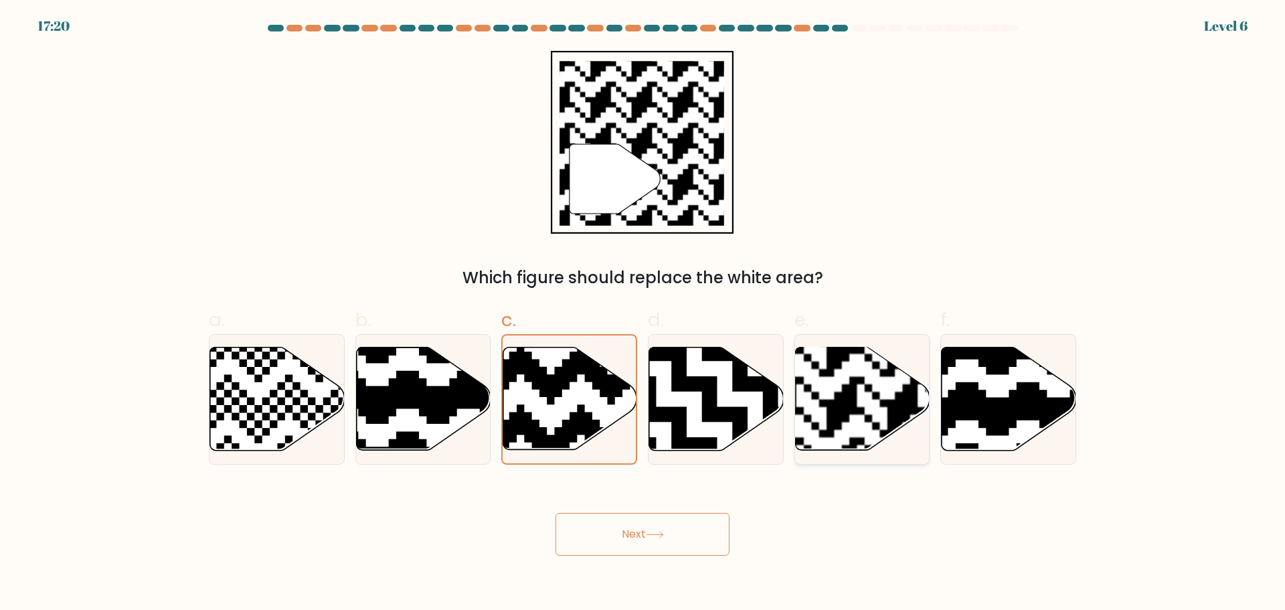
radio input "true"
click at [675, 544] on button "Next" at bounding box center [643, 534] width 174 height 43
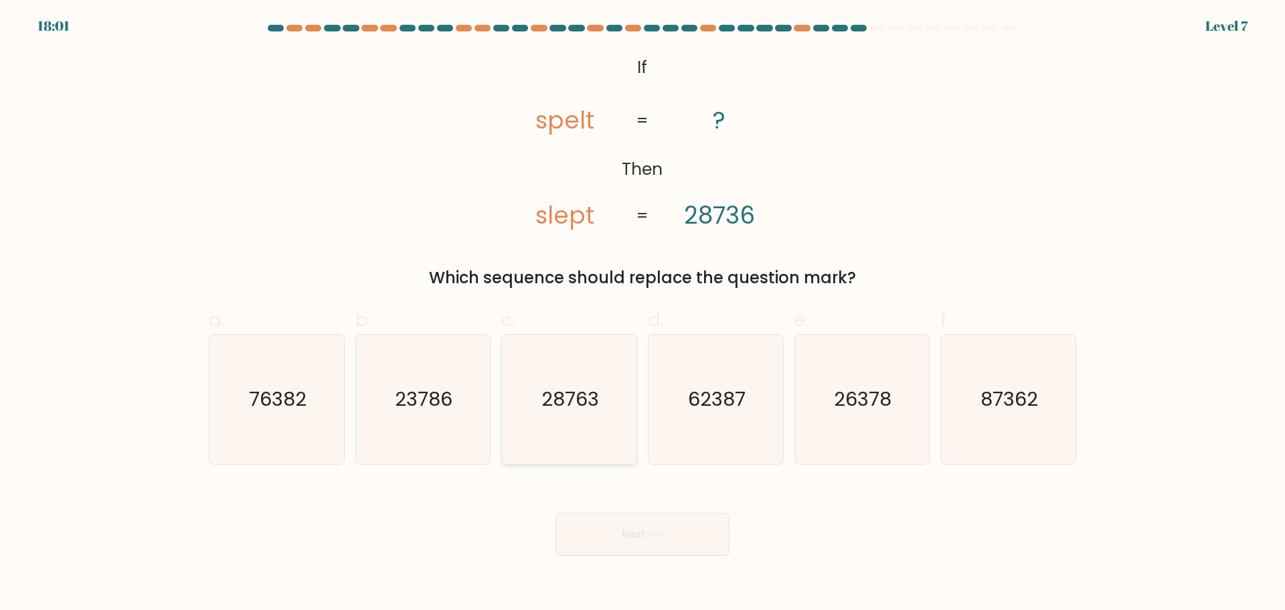
click at [557, 402] on text "28763" at bounding box center [571, 399] width 58 height 27
click at [643, 314] on input "c. 28763" at bounding box center [643, 309] width 1 height 9
radio input "true"
click at [678, 551] on button "Next" at bounding box center [643, 534] width 174 height 43
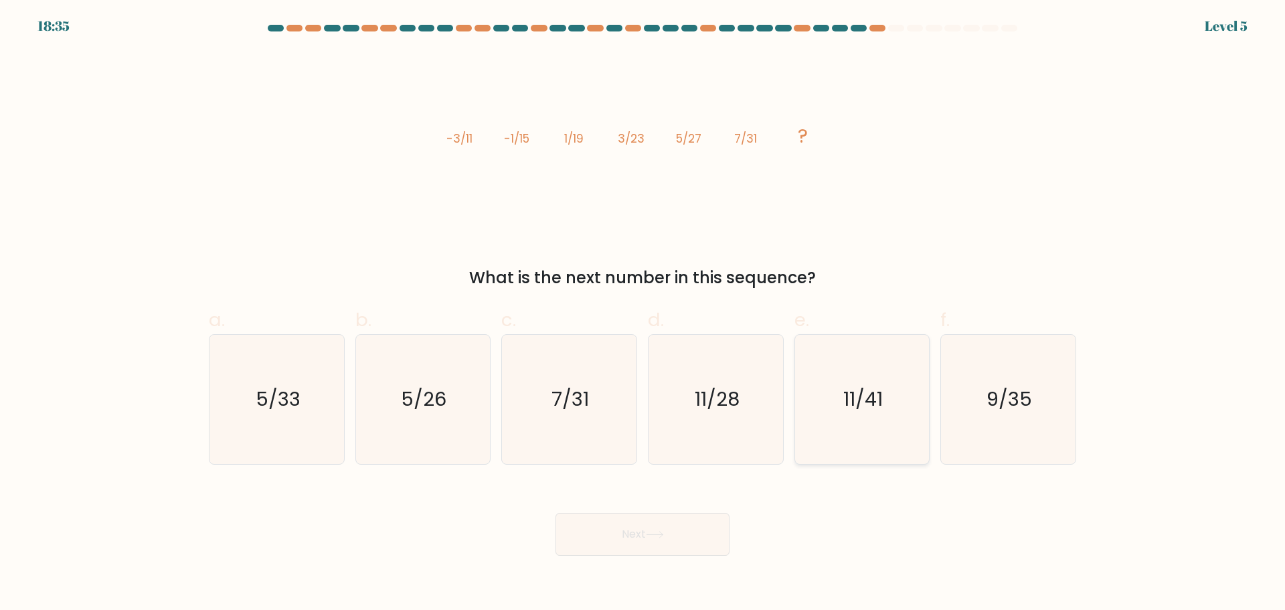
click at [911, 430] on icon "11/41" at bounding box center [861, 399] width 129 height 129
click at [643, 314] on input "e. 11/41" at bounding box center [643, 309] width 1 height 9
radio input "true"
click at [992, 420] on icon "9/35" at bounding box center [1008, 399] width 129 height 129
click at [643, 314] on input "f. 9/35" at bounding box center [643, 309] width 1 height 9
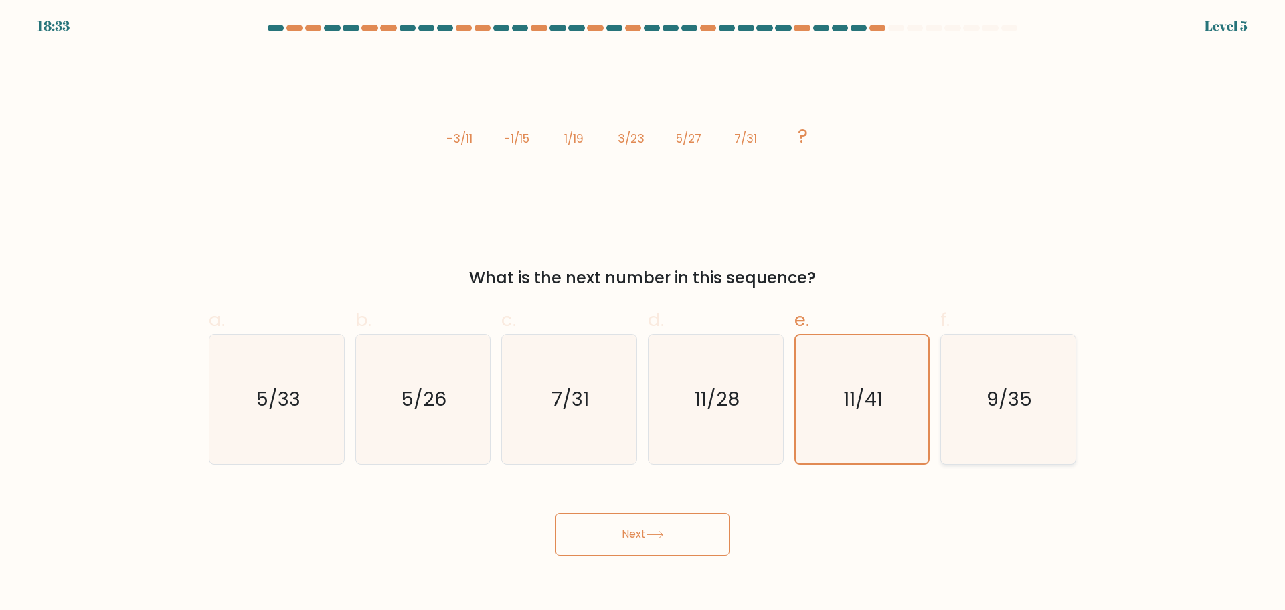
radio input "true"
click at [596, 540] on button "Next" at bounding box center [643, 534] width 174 height 43
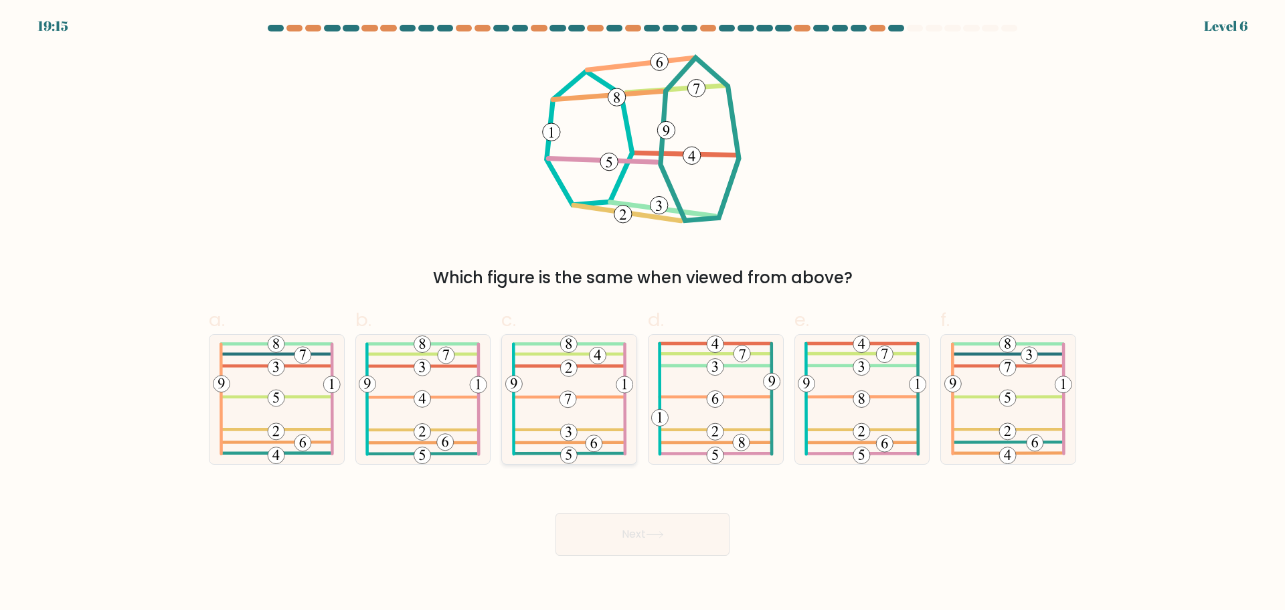
click at [570, 428] on g at bounding box center [569, 399] width 128 height 128
click at [643, 314] on input "c." at bounding box center [643, 309] width 1 height 9
radio input "true"
click at [600, 541] on button "Next" at bounding box center [643, 534] width 174 height 43
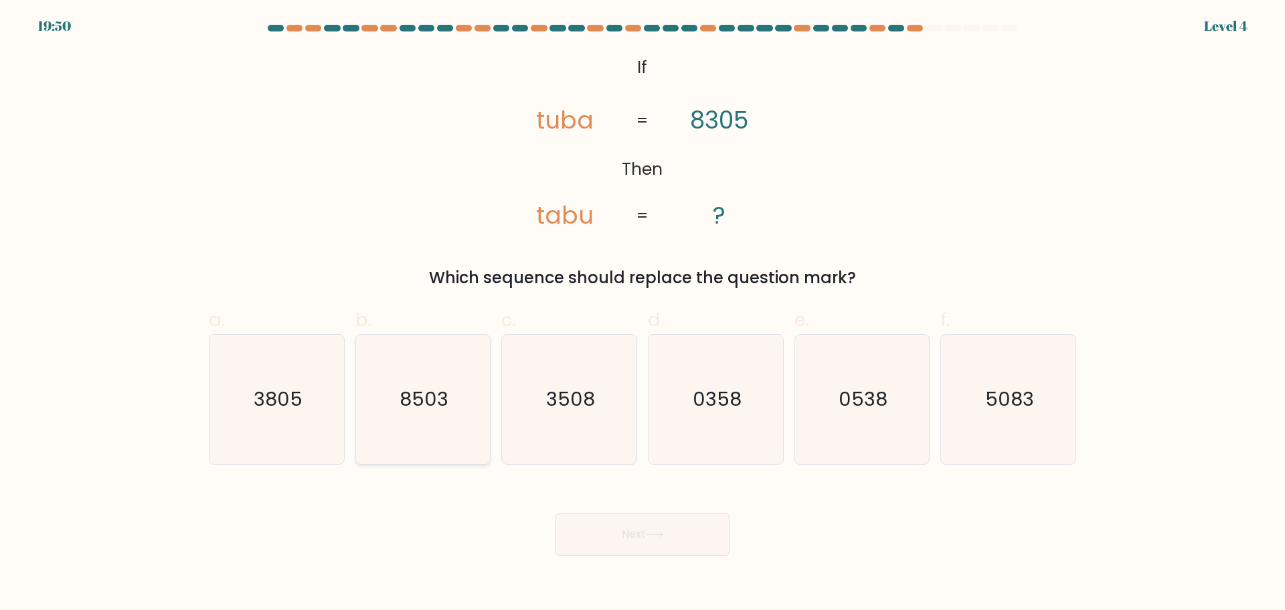
click at [443, 404] on text "8503" at bounding box center [424, 399] width 49 height 27
click at [643, 314] on input "b. 8503" at bounding box center [643, 309] width 1 height 9
radio input "true"
click at [675, 576] on body "19:49 Level 4 ?" at bounding box center [642, 305] width 1285 height 610
click at [673, 554] on button "Next" at bounding box center [643, 534] width 174 height 43
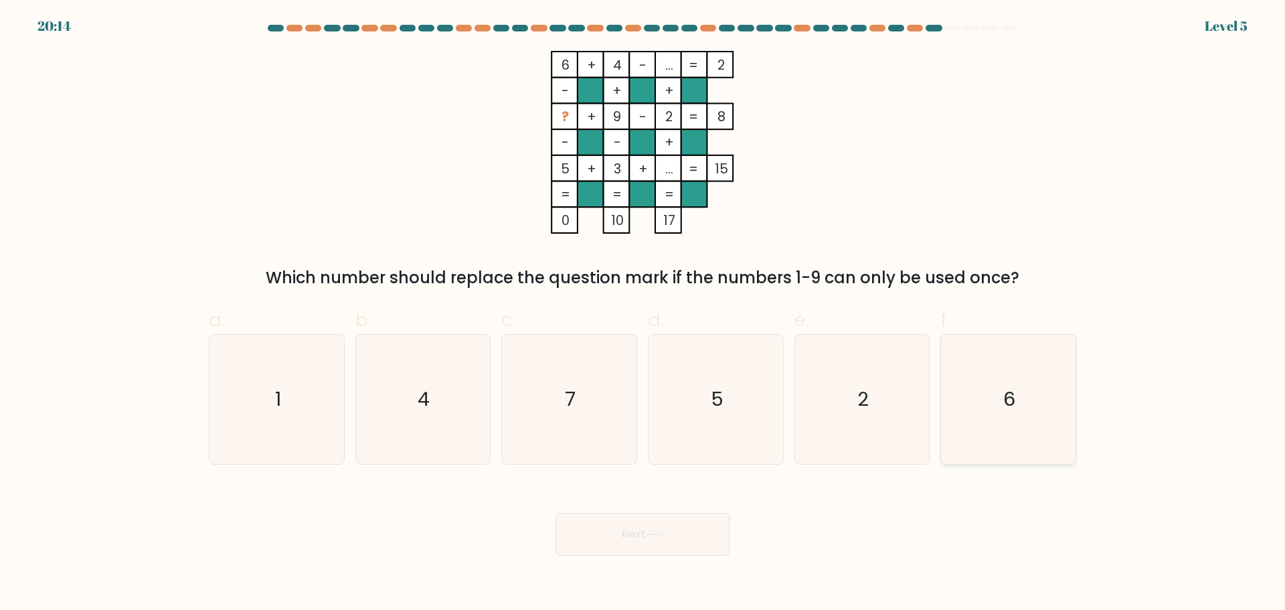
click at [988, 427] on icon "6" at bounding box center [1008, 399] width 129 height 129
click at [643, 314] on input "f. 6" at bounding box center [643, 309] width 1 height 9
radio input "true"
click at [598, 436] on icon "7" at bounding box center [569, 399] width 129 height 129
click at [643, 314] on input "c. 7" at bounding box center [643, 309] width 1 height 9
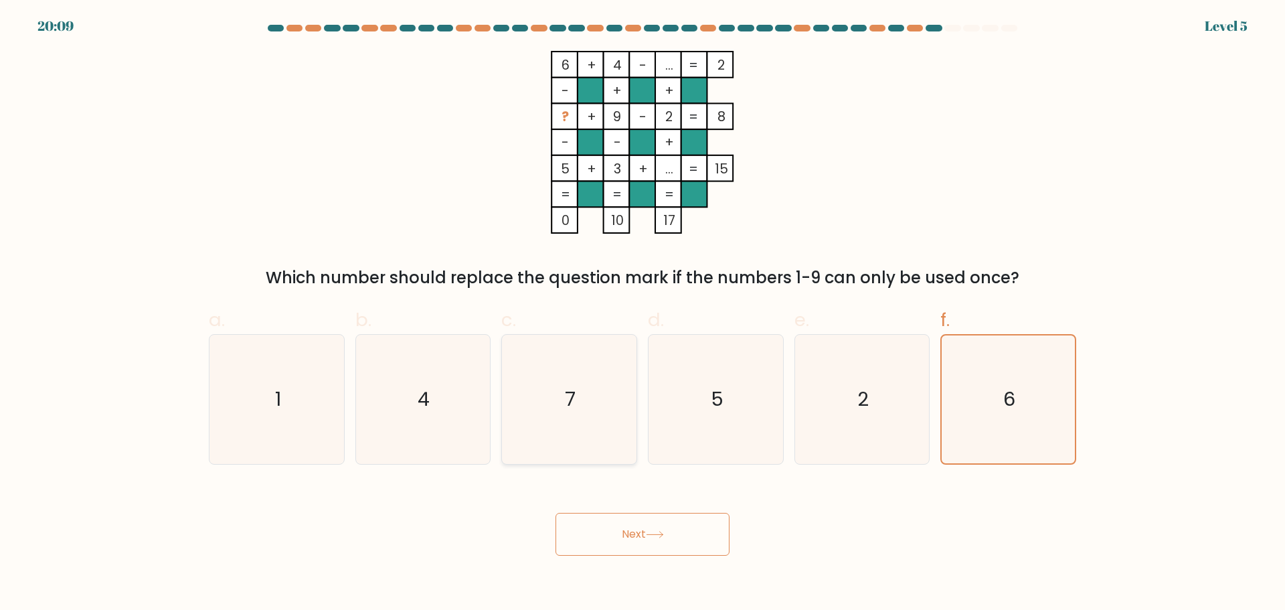
radio input "true"
click at [661, 529] on button "Next" at bounding box center [643, 534] width 174 height 43
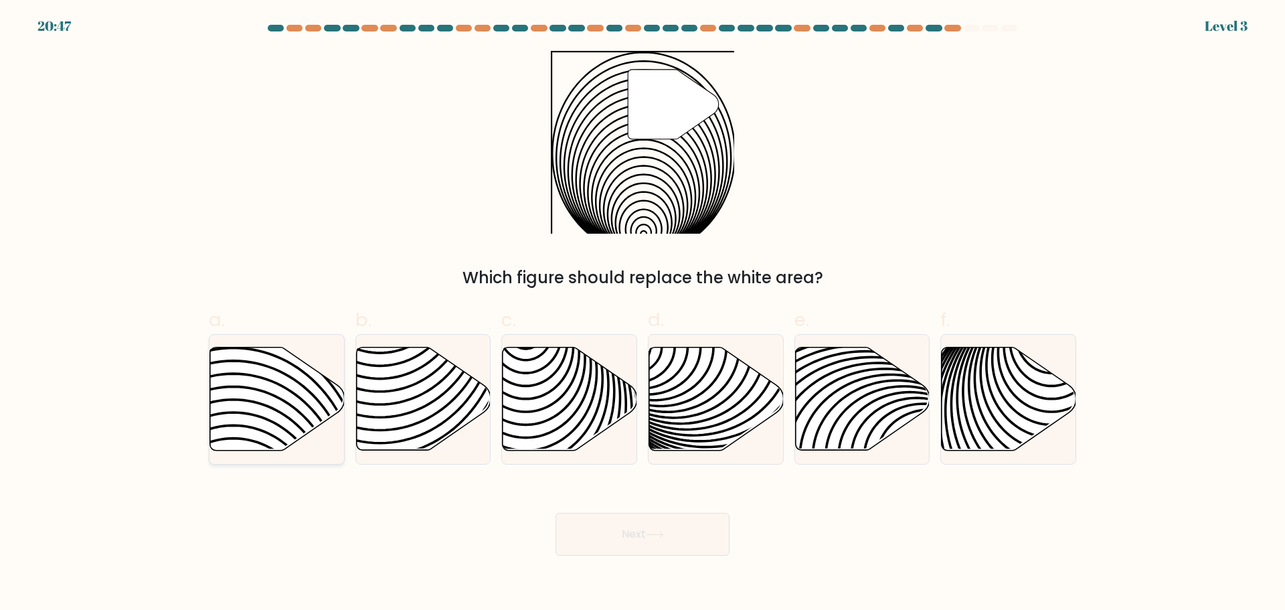
click at [315, 384] on icon at bounding box center [277, 398] width 135 height 103
click at [643, 314] on input "a." at bounding box center [643, 309] width 1 height 9
radio input "true"
click at [618, 526] on button "Next" at bounding box center [643, 534] width 174 height 43
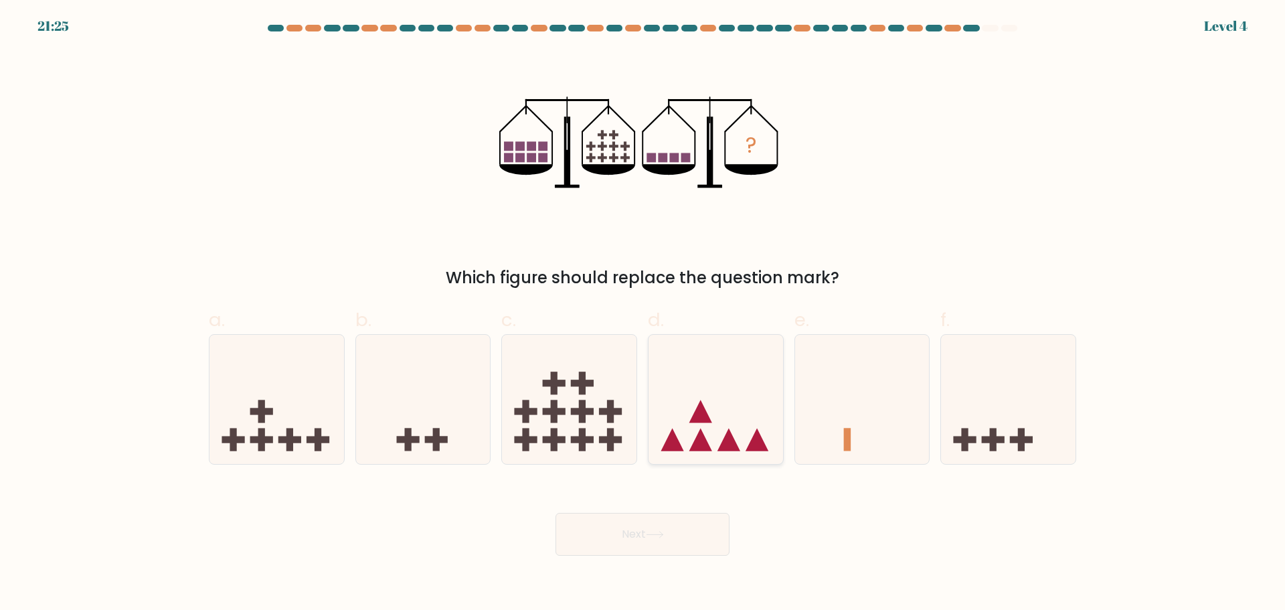
click at [763, 444] on icon at bounding box center [757, 439] width 23 height 23
click at [643, 314] on input "d." at bounding box center [643, 309] width 1 height 9
radio input "true"
click at [297, 424] on icon at bounding box center [277, 398] width 135 height 111
click at [643, 314] on input "a." at bounding box center [643, 309] width 1 height 9
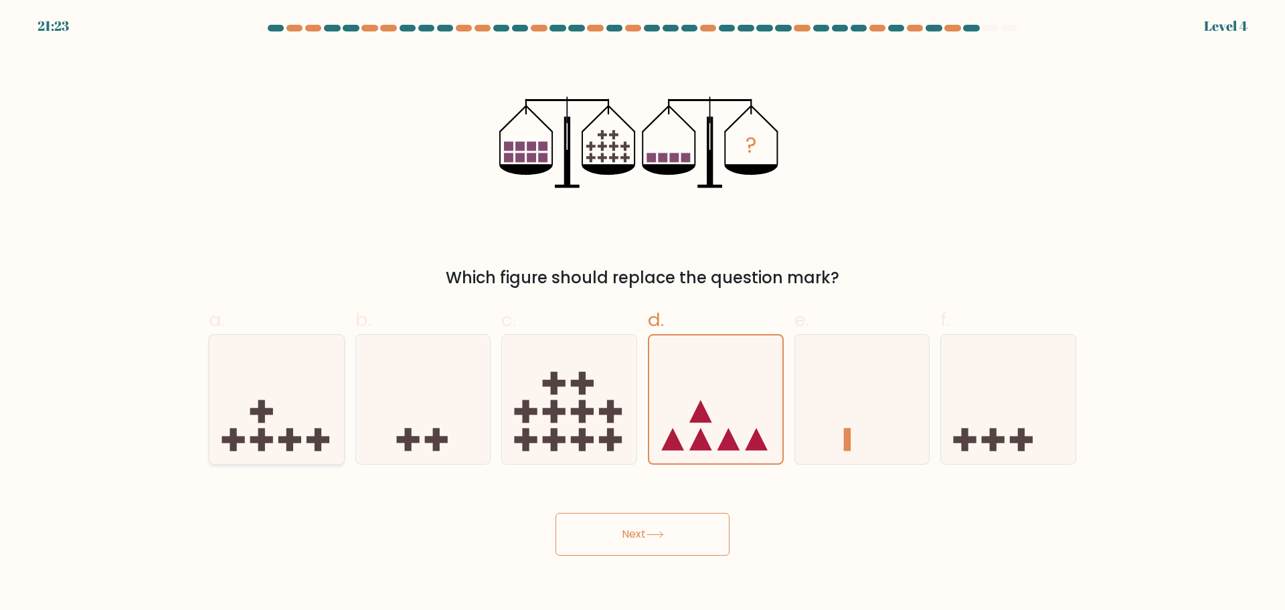
radio input "true"
click at [616, 550] on button "Next" at bounding box center [643, 534] width 174 height 43
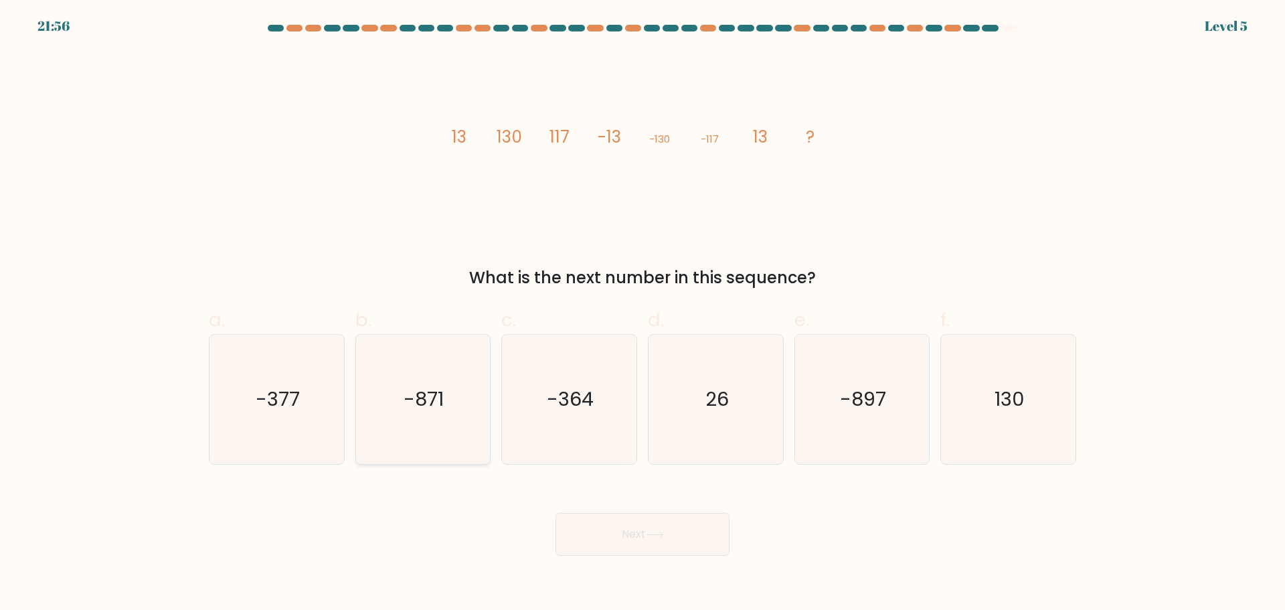
click at [421, 420] on icon "-871" at bounding box center [422, 399] width 129 height 129
click at [643, 314] on input "b. -871" at bounding box center [643, 309] width 1 height 9
radio input "true"
drag, startPoint x: 987, startPoint y: 406, endPoint x: 938, endPoint y: 420, distance: 50.9
click at [986, 406] on icon "130" at bounding box center [1008, 399] width 129 height 129
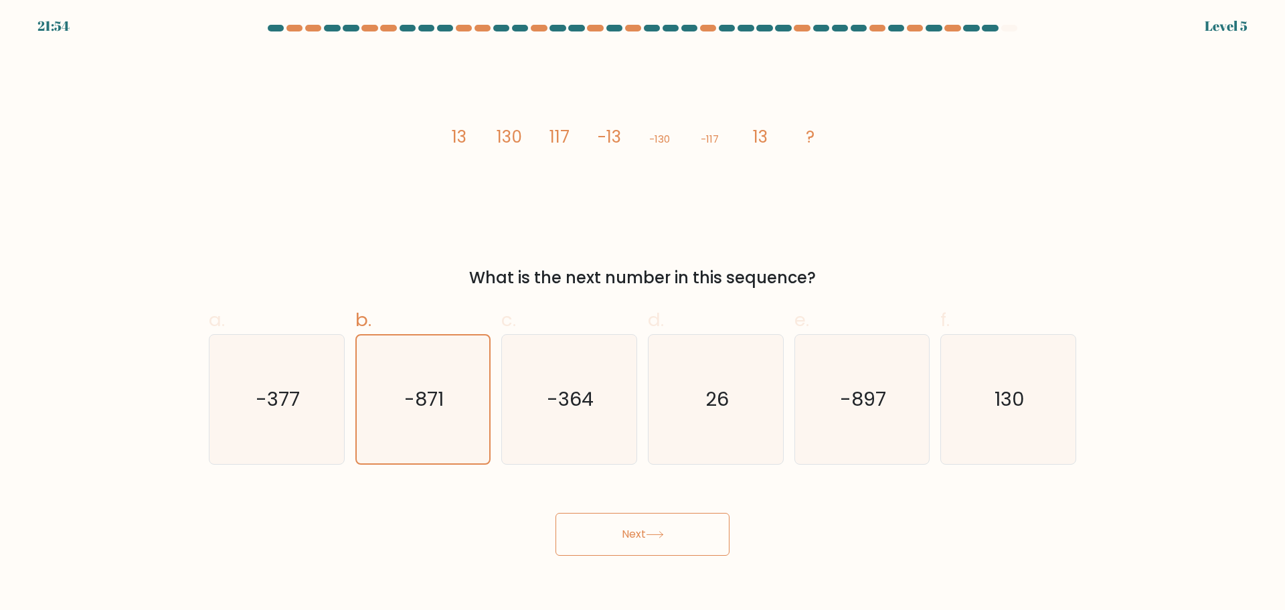
click at [643, 314] on input "f. 130" at bounding box center [643, 309] width 1 height 9
radio input "true"
drag, startPoint x: 605, startPoint y: 540, endPoint x: 617, endPoint y: 530, distance: 16.2
click at [616, 531] on button "Next" at bounding box center [643, 534] width 174 height 43
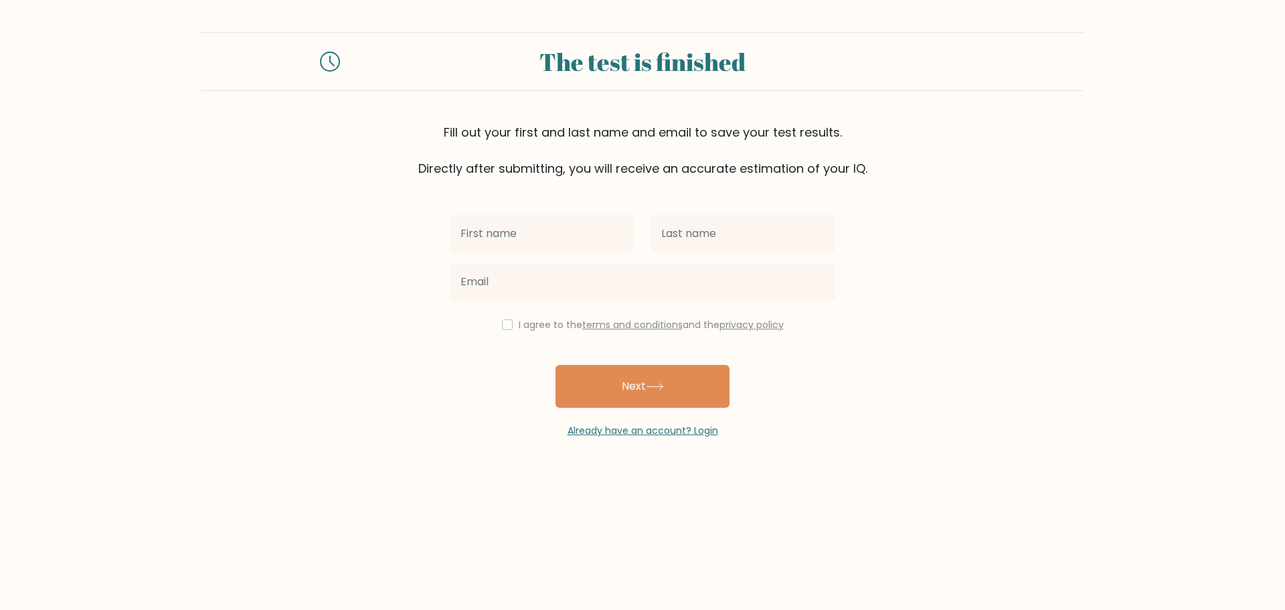
drag, startPoint x: 544, startPoint y: 204, endPoint x: 553, endPoint y: 240, distance: 37.3
click at [543, 207] on div "I agree to the terms and conditions and the privacy policy Next Already have an…" at bounding box center [643, 307] width 402 height 260
click at [557, 248] on input "text" at bounding box center [542, 233] width 185 height 37
type input "Mary Ann"
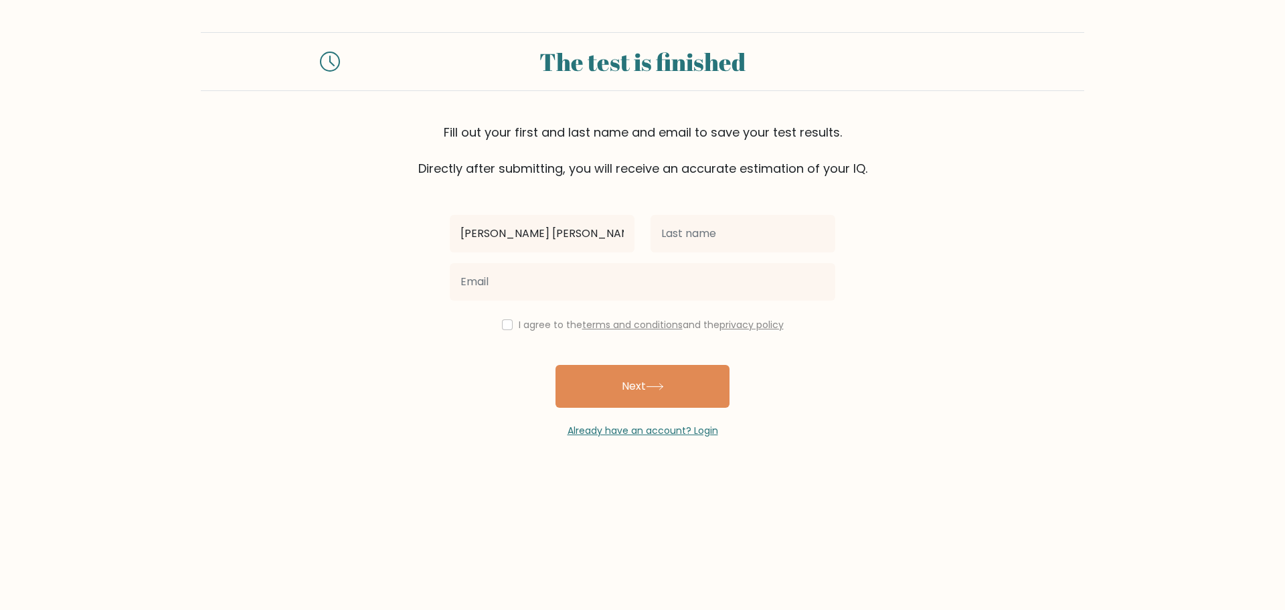
click at [714, 259] on div at bounding box center [643, 282] width 402 height 48
click at [712, 241] on input "text" at bounding box center [743, 233] width 185 height 37
type input "[PERSON_NAME]"
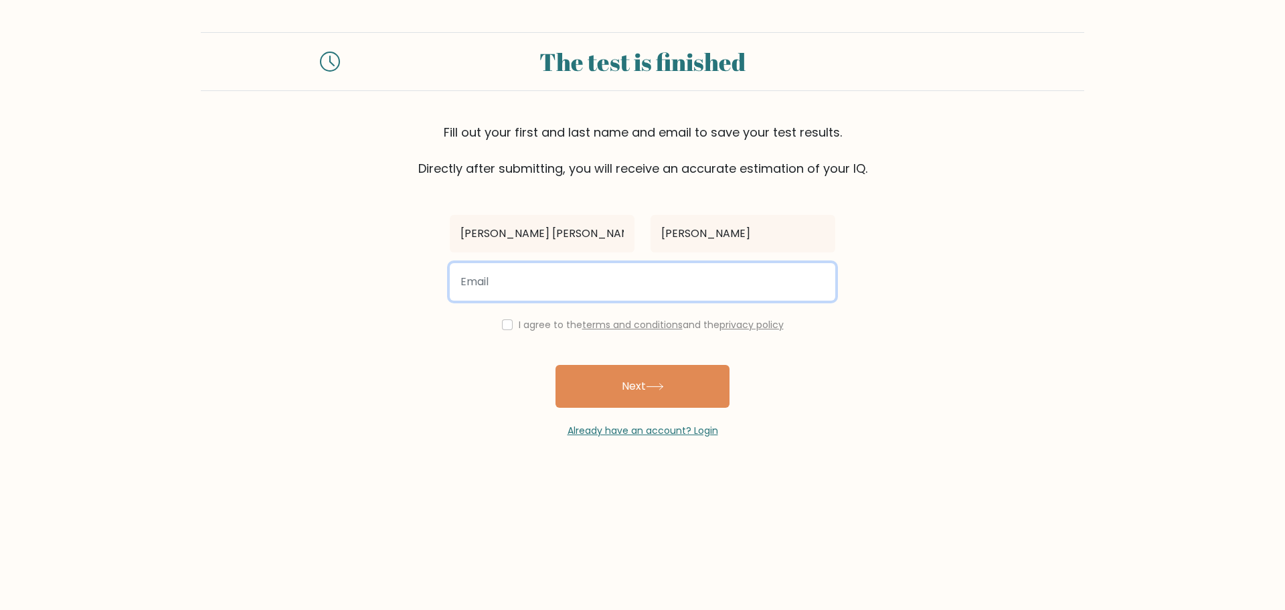
click at [640, 279] on input "email" at bounding box center [643, 281] width 386 height 37
click at [640, 280] on input "email" at bounding box center [643, 281] width 386 height 37
type input "supanm567@gmail.com"
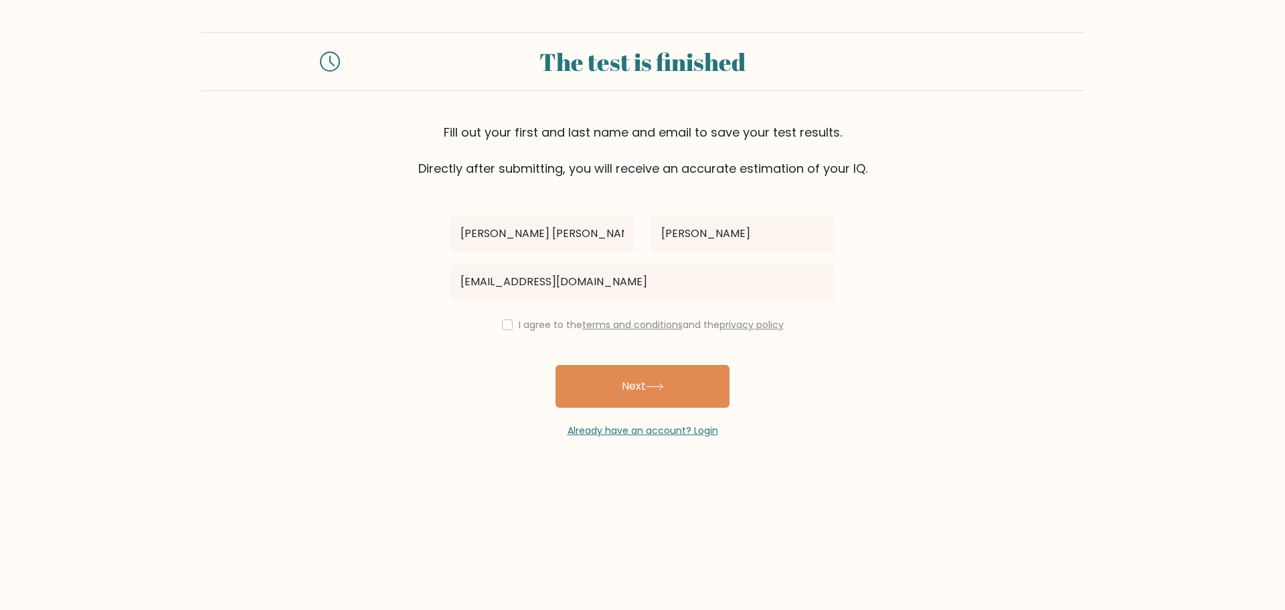
drag, startPoint x: 495, startPoint y: 318, endPoint x: 507, endPoint y: 327, distance: 14.7
click at [495, 319] on div "I agree to the terms and conditions and the privacy policy" at bounding box center [643, 325] width 402 height 16
click at [509, 325] on div "I agree to the terms and conditions and the privacy policy" at bounding box center [643, 325] width 402 height 16
click at [506, 331] on div "I agree to the terms and conditions and the privacy policy" at bounding box center [643, 325] width 402 height 16
click at [505, 326] on input "checkbox" at bounding box center [507, 324] width 11 height 11
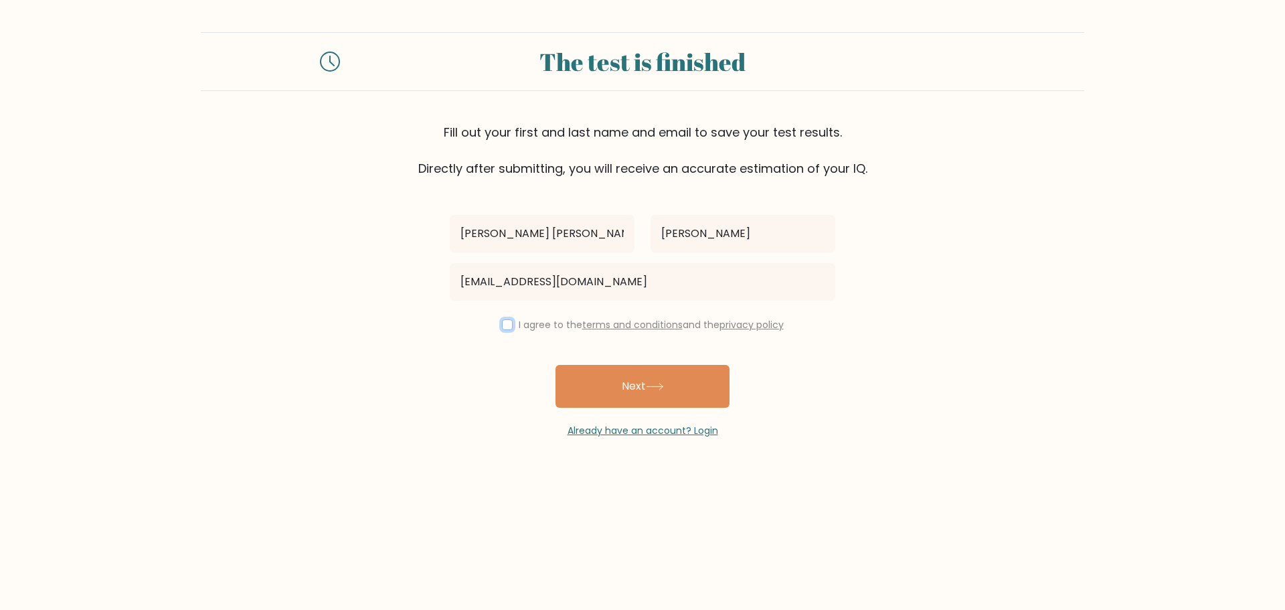
checkbox input "true"
click at [623, 382] on button "Next" at bounding box center [643, 386] width 174 height 43
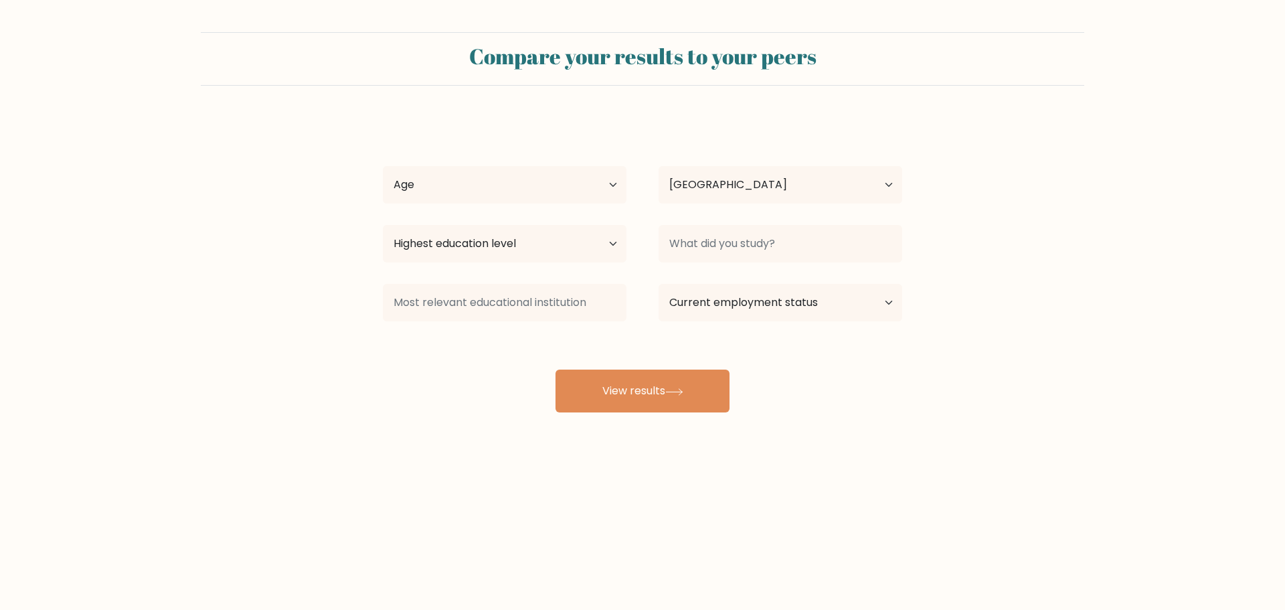
select select "PH"
click at [604, 169] on select "Age Under [DEMOGRAPHIC_DATA] [DEMOGRAPHIC_DATA] [DEMOGRAPHIC_DATA] [DEMOGRAPHIC…" at bounding box center [505, 184] width 244 height 37
select select "25_34"
click at [383, 166] on select "Age Under 18 years old 18-24 years old 25-34 years old 35-44 years old 45-54 ye…" at bounding box center [505, 184] width 244 height 37
click at [528, 244] on select "Highest education level No schooling Primary Lower Secondary Upper Secondary Oc…" at bounding box center [505, 243] width 244 height 37
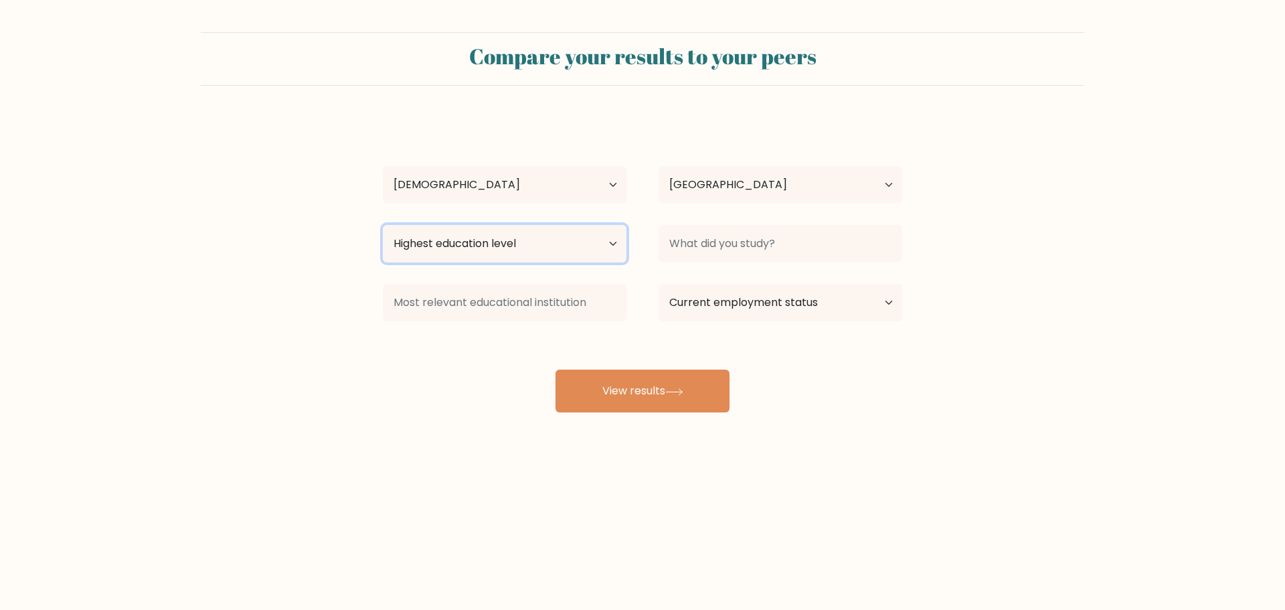
click at [383, 225] on select "Highest education level No schooling Primary Lower Secondary Upper Secondary Oc…" at bounding box center [505, 243] width 244 height 37
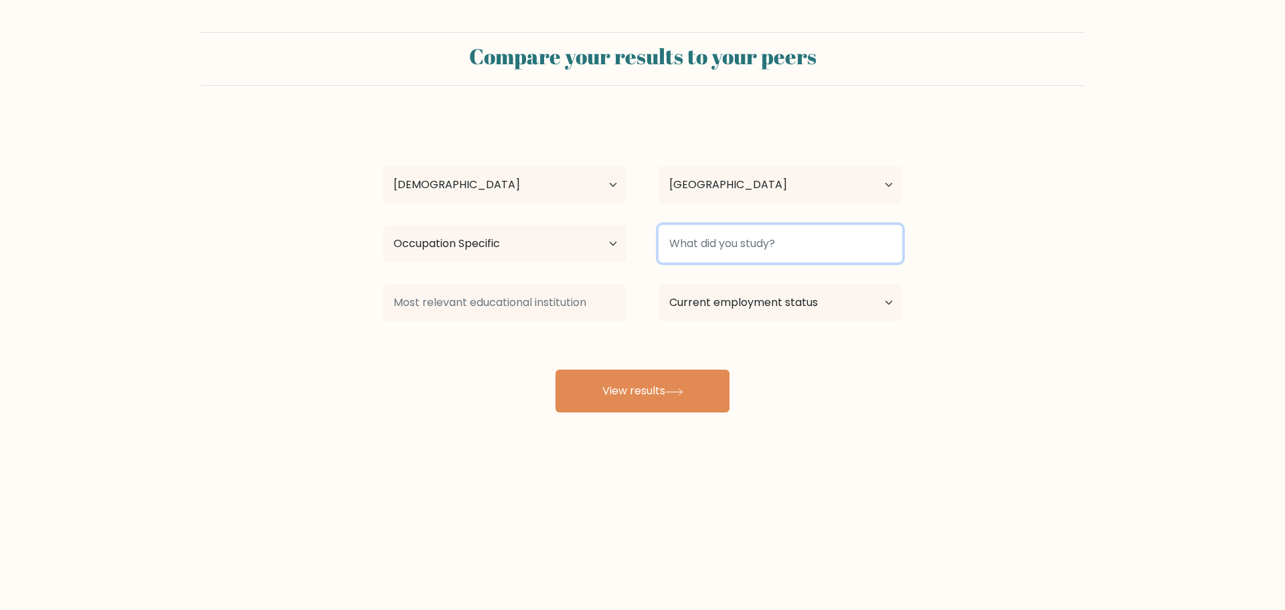
click at [703, 238] on input at bounding box center [781, 243] width 244 height 37
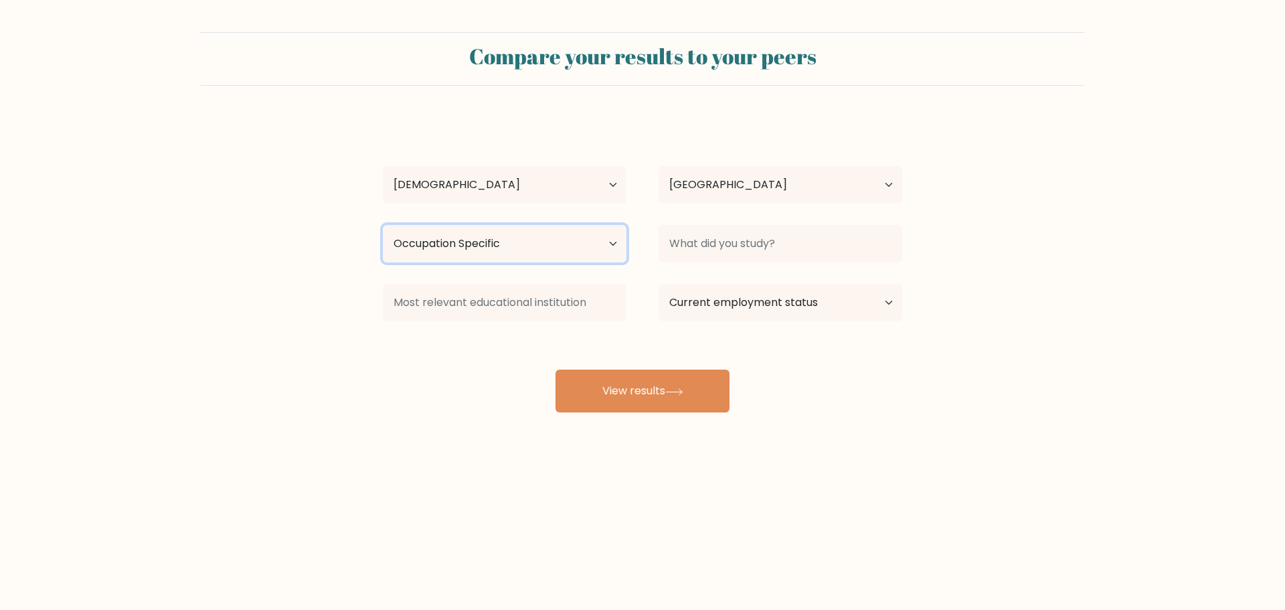
click at [604, 249] on select "Highest education level No schooling Primary Lower Secondary Upper Secondary Oc…" at bounding box center [505, 243] width 244 height 37
select select "upper_secondary"
click at [383, 225] on select "Highest education level No schooling Primary Lower Secondary Upper Secondary Oc…" at bounding box center [505, 243] width 244 height 37
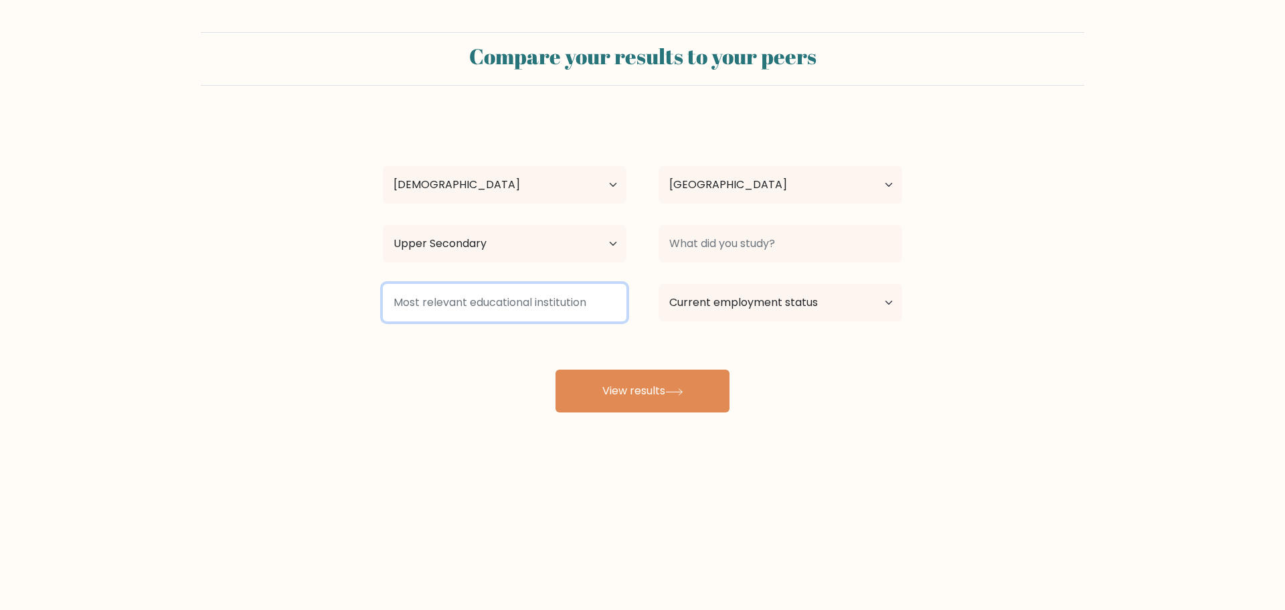
drag, startPoint x: 574, startPoint y: 307, endPoint x: 629, endPoint y: 280, distance: 62.0
click at [576, 302] on input at bounding box center [505, 302] width 244 height 37
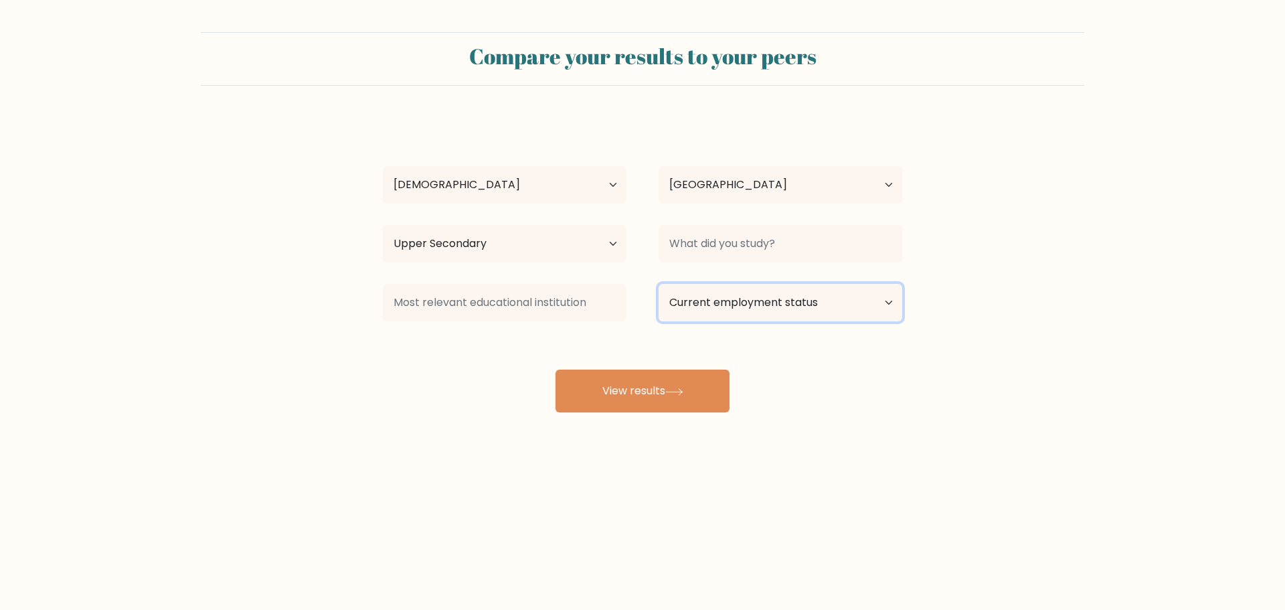
click at [720, 301] on select "Current employment status Employed Student Retired Other / prefer not to answer" at bounding box center [781, 302] width 244 height 37
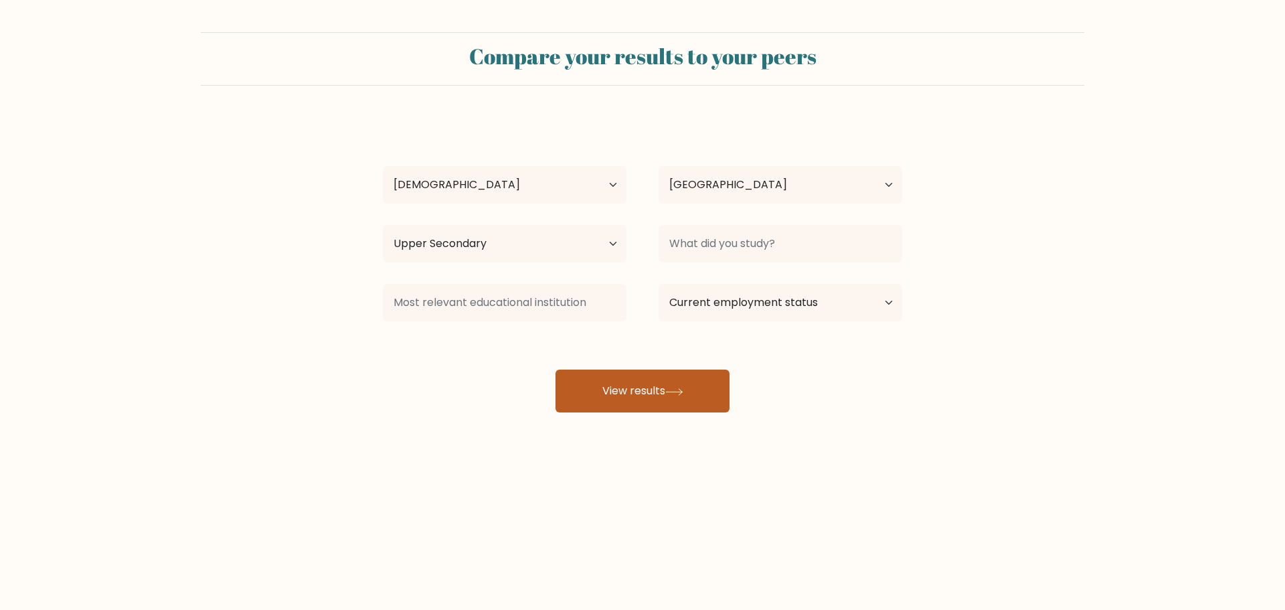
click at [597, 392] on button "View results" at bounding box center [643, 391] width 174 height 43
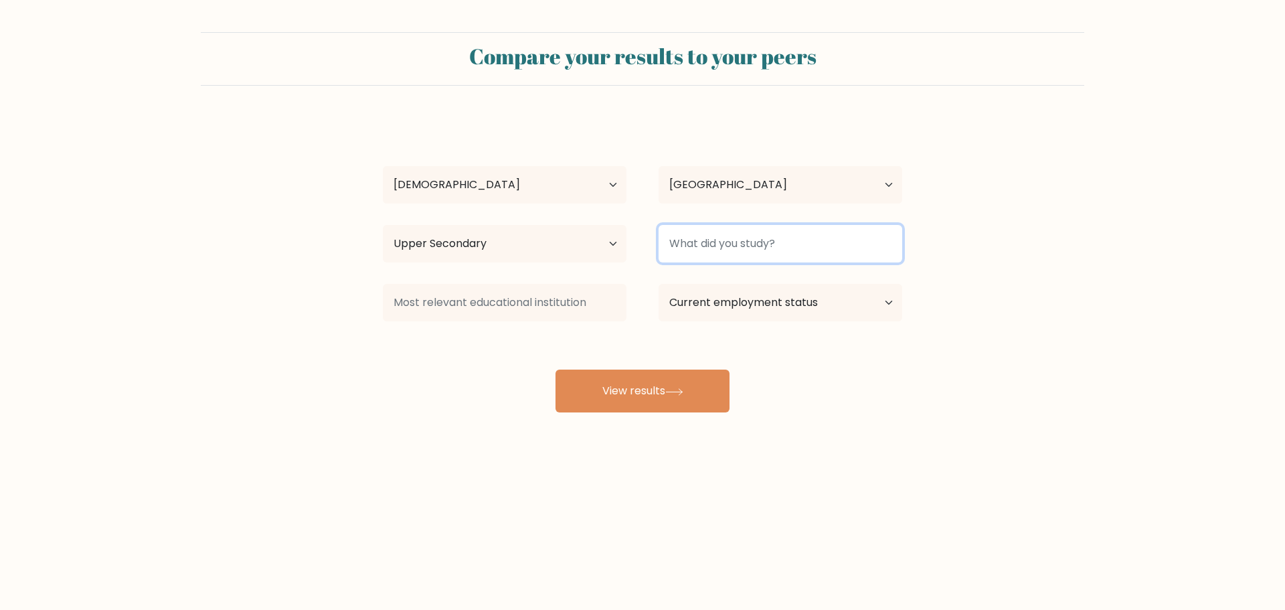
click at [710, 230] on input at bounding box center [781, 243] width 244 height 37
click at [710, 232] on input at bounding box center [781, 243] width 244 height 37
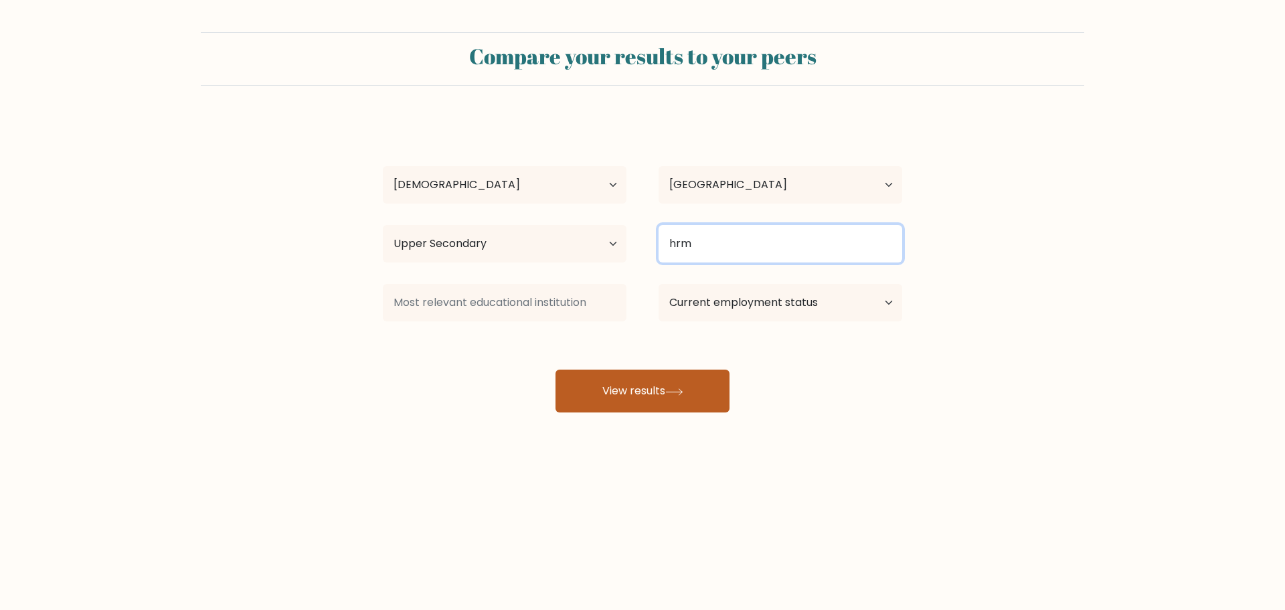
type input "hrm"
click at [696, 391] on button "View results" at bounding box center [643, 391] width 174 height 43
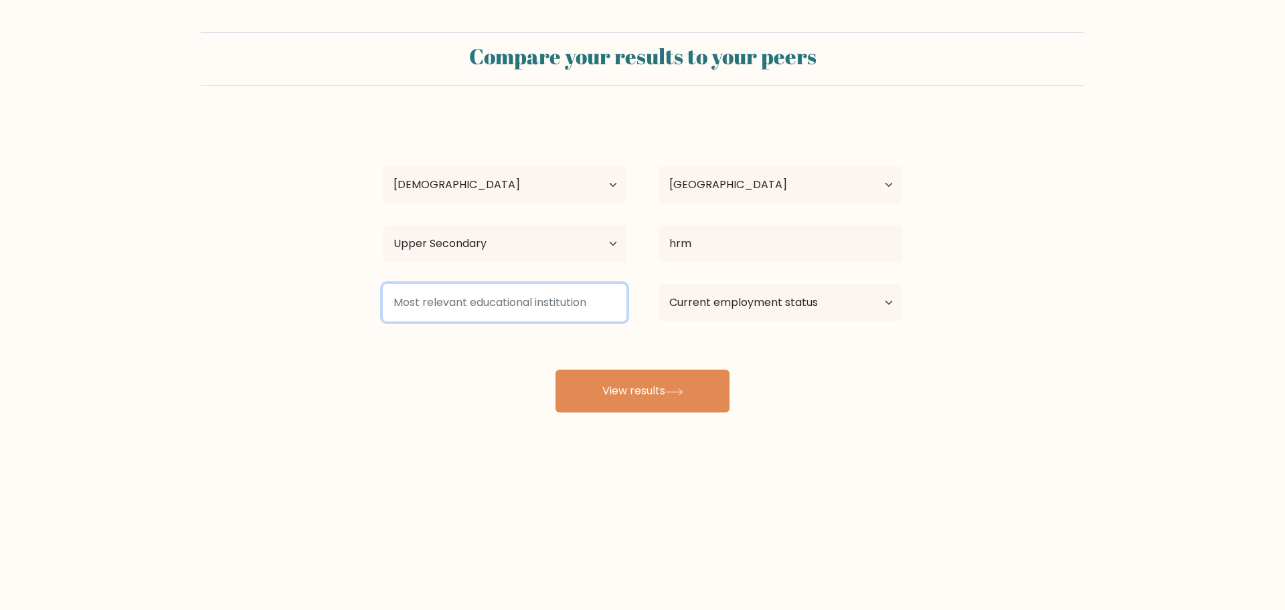
click at [551, 311] on input at bounding box center [505, 302] width 244 height 37
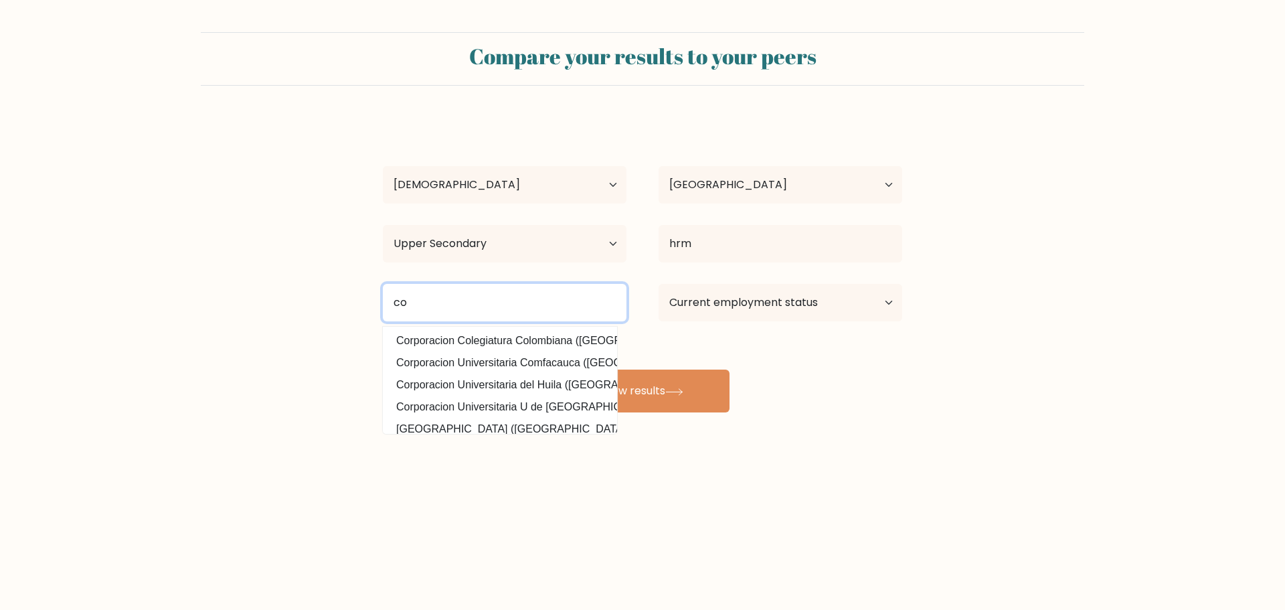
type input "c"
type input "h"
type input "datamex institute"
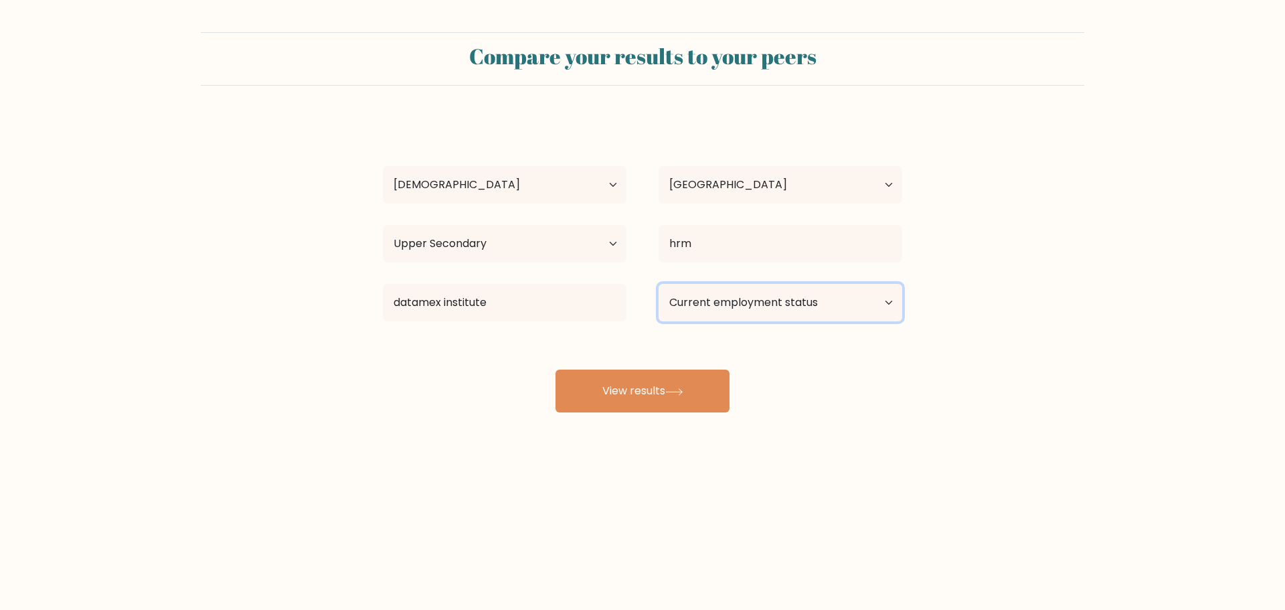
click at [779, 301] on select "Current employment status Employed Student Retired Other / prefer not to answer" at bounding box center [781, 302] width 244 height 37
select select "other"
click at [659, 284] on select "Current employment status Employed Student Retired Other / prefer not to answer" at bounding box center [781, 302] width 244 height 37
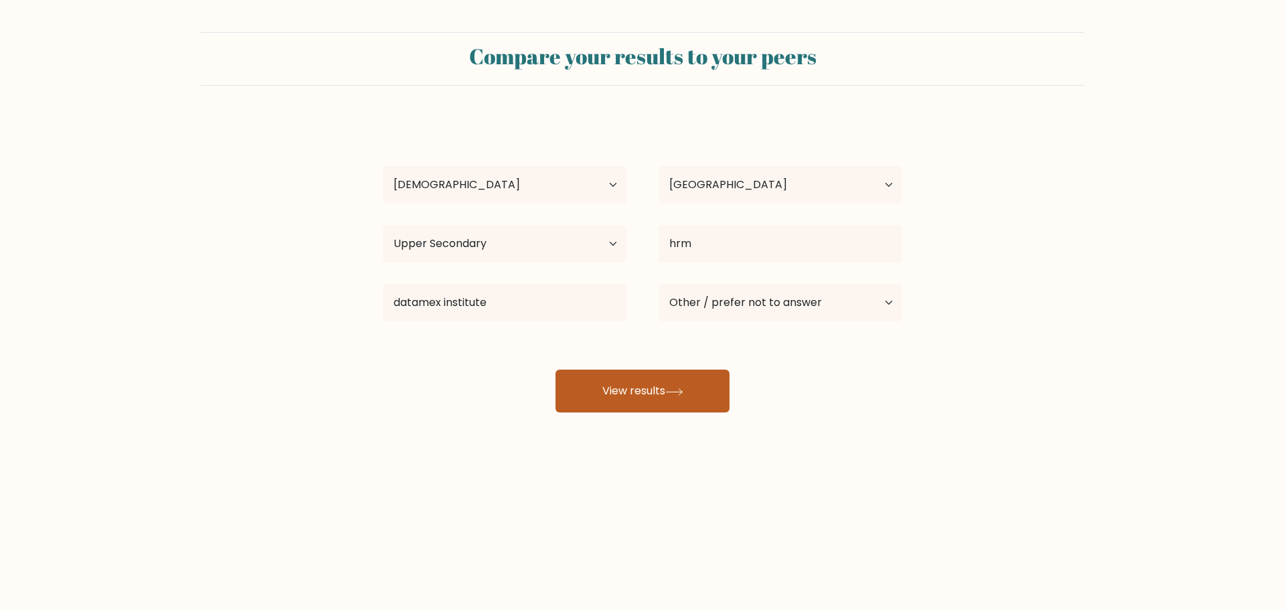
click at [709, 406] on button "View results" at bounding box center [643, 391] width 174 height 43
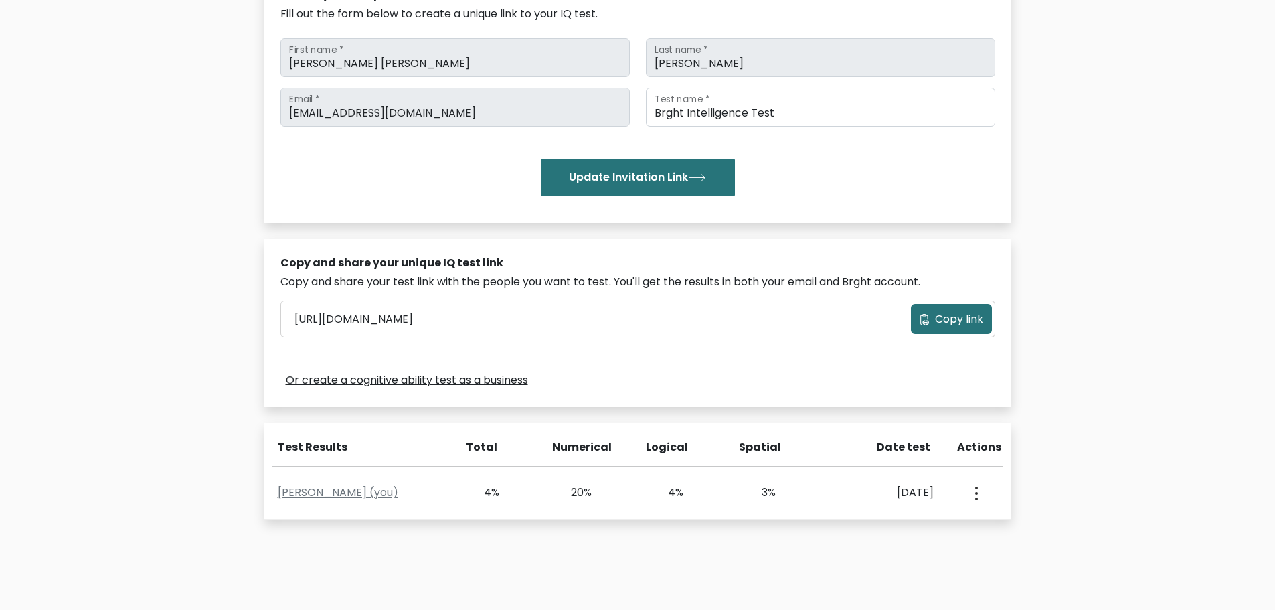
scroll to position [171, 0]
